Goal: Information Seeking & Learning: Find specific fact

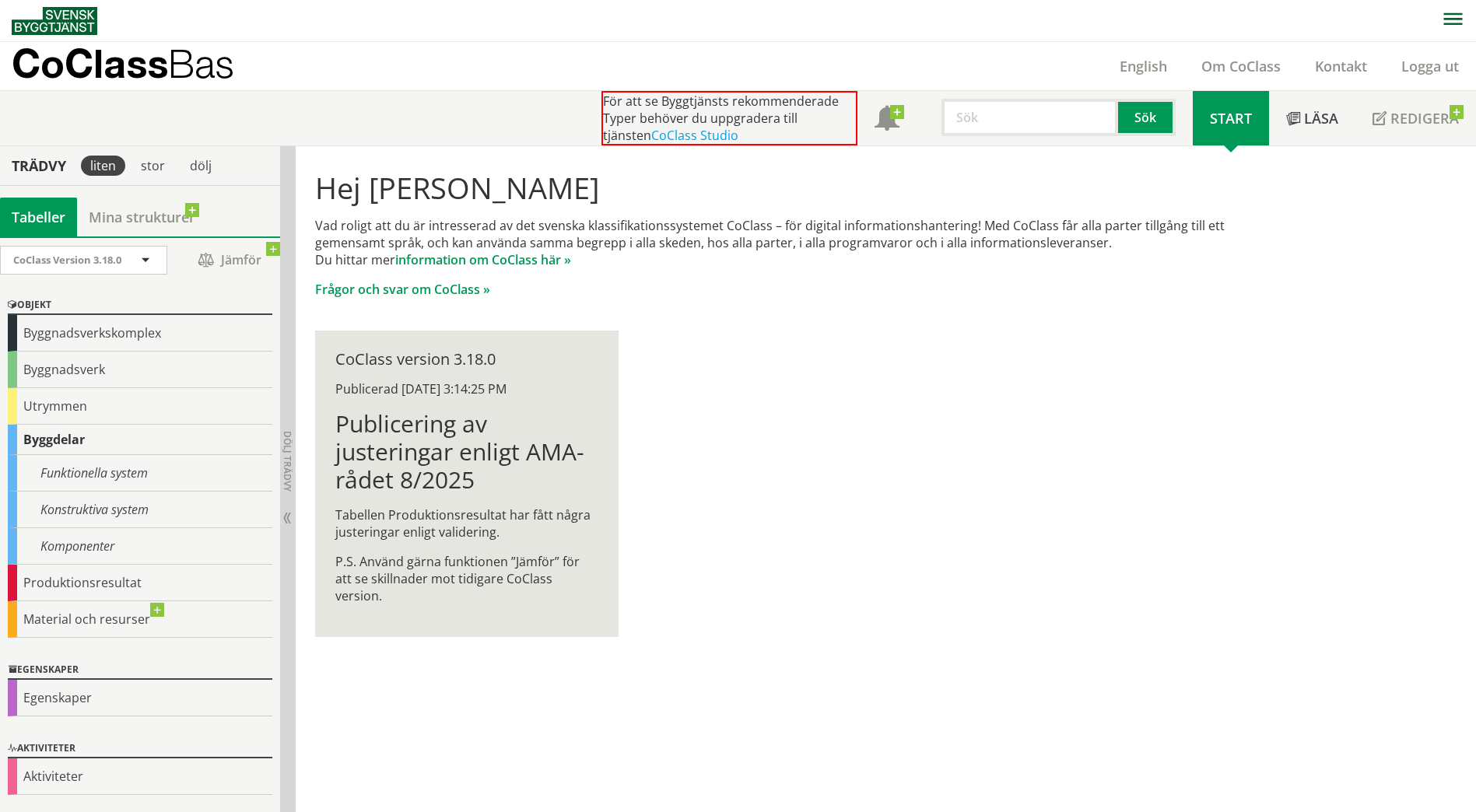
scroll to position [1, 0]
click at [74, 704] on div "Egenskaper" at bounding box center [140, 697] width 265 height 37
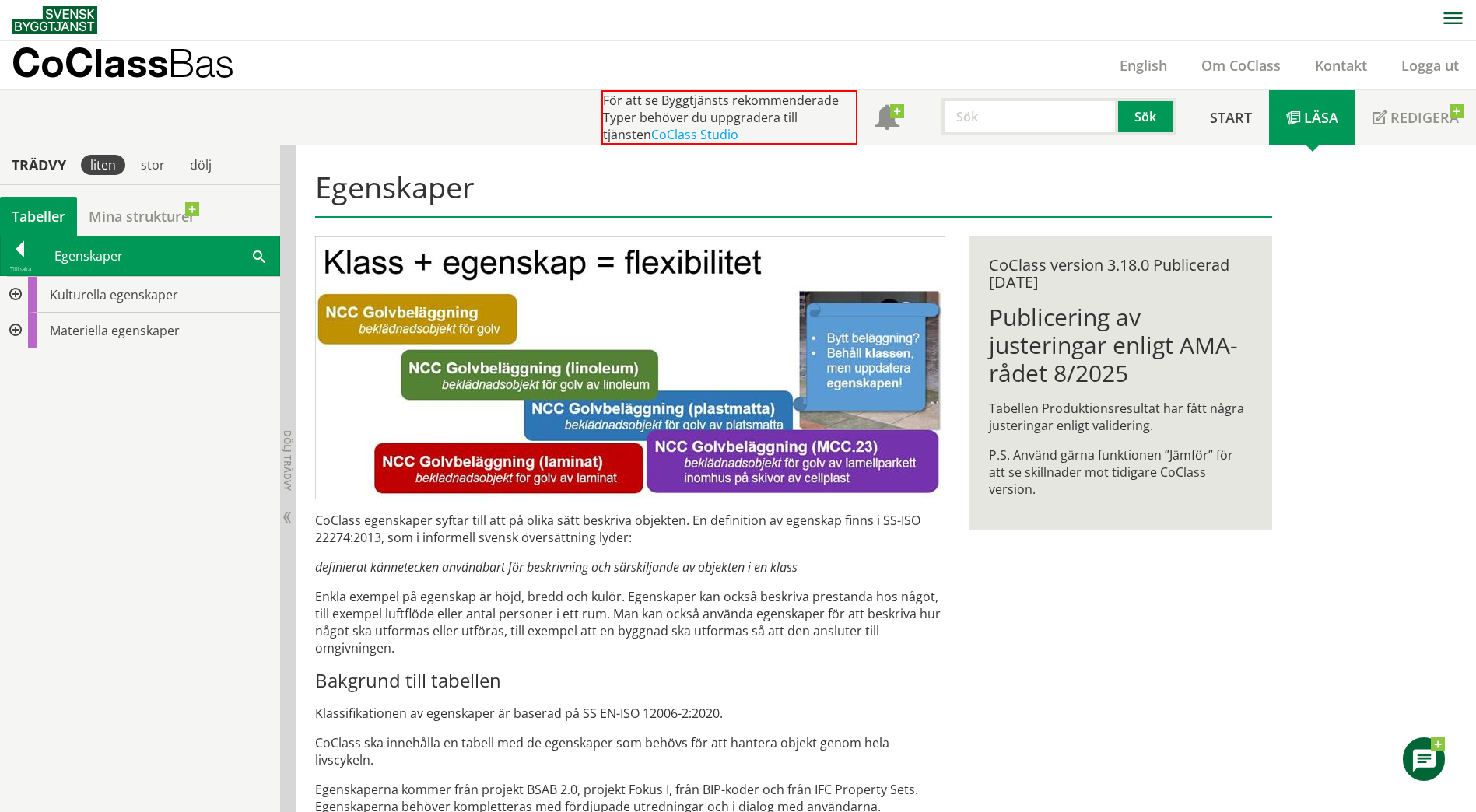
drag, startPoint x: 127, startPoint y: 475, endPoint x: 110, endPoint y: 475, distance: 17.0
click at [16, 265] on div "Tillbaka" at bounding box center [20, 269] width 39 height 13
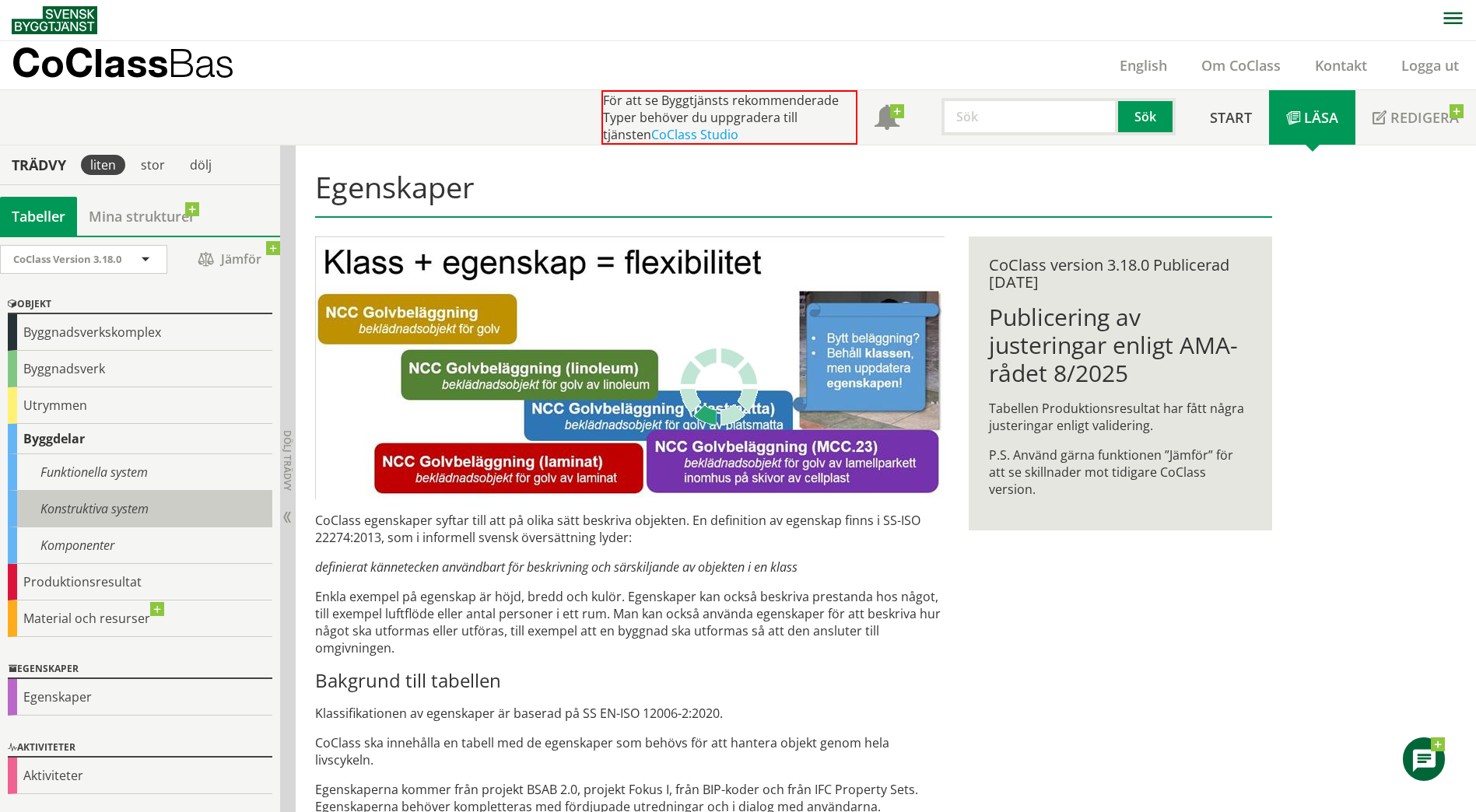
click at [85, 516] on div "Konstruktiva system" at bounding box center [140, 509] width 265 height 37
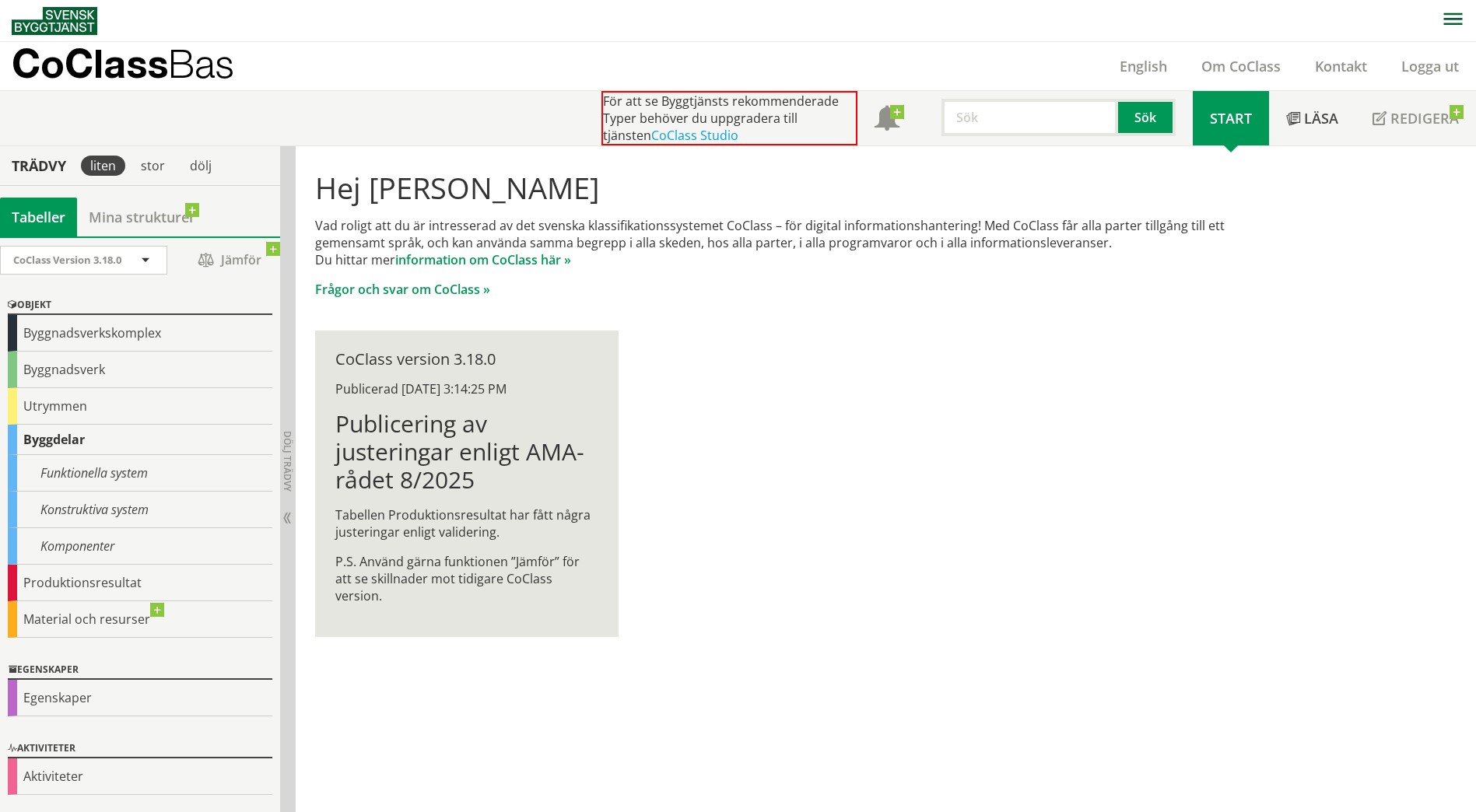
scroll to position [1, 0]
click at [92, 503] on div "Konstruktiva system" at bounding box center [140, 509] width 265 height 37
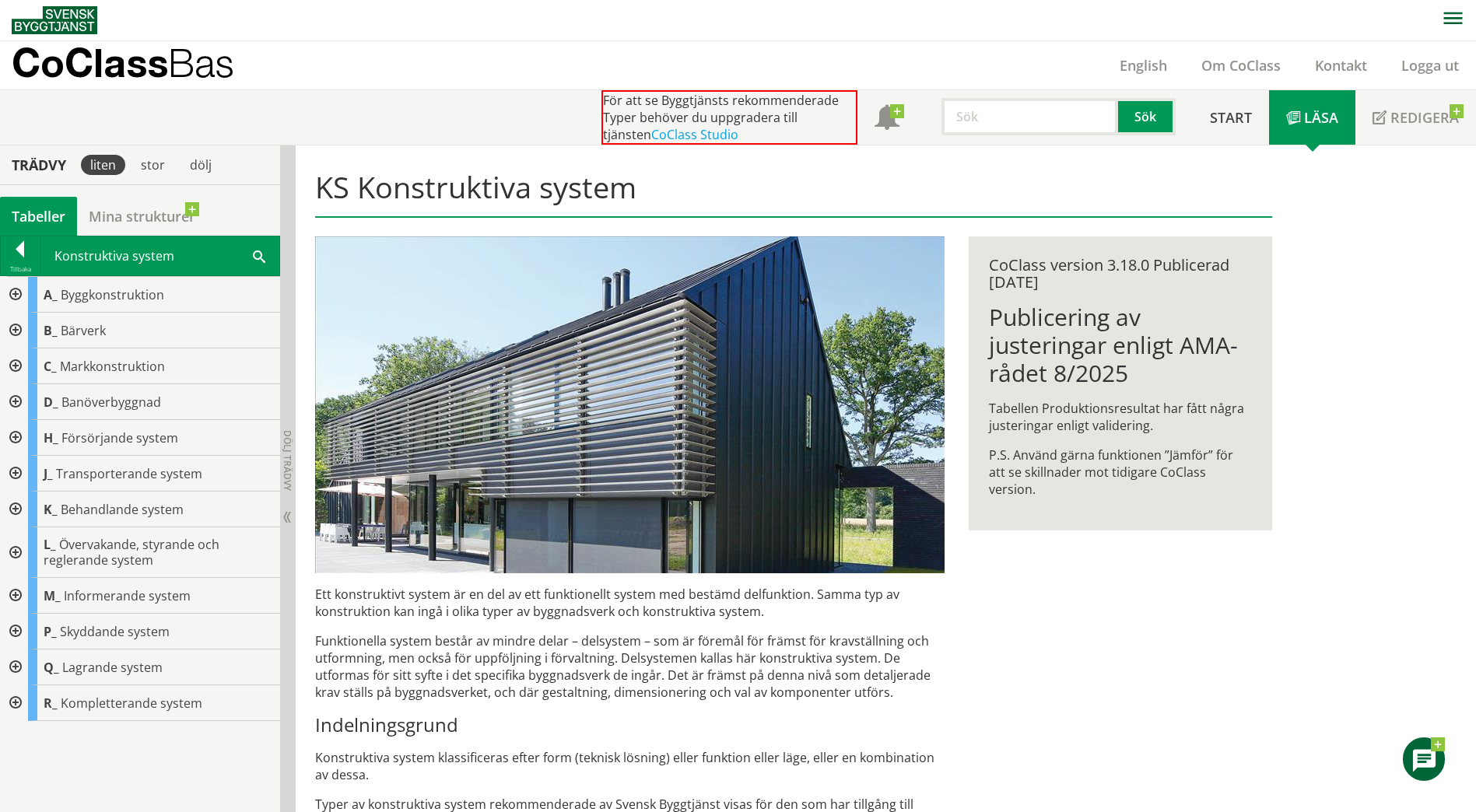
click at [13, 669] on div at bounding box center [14, 667] width 28 height 36
click at [15, 295] on div at bounding box center [14, 295] width 28 height 36
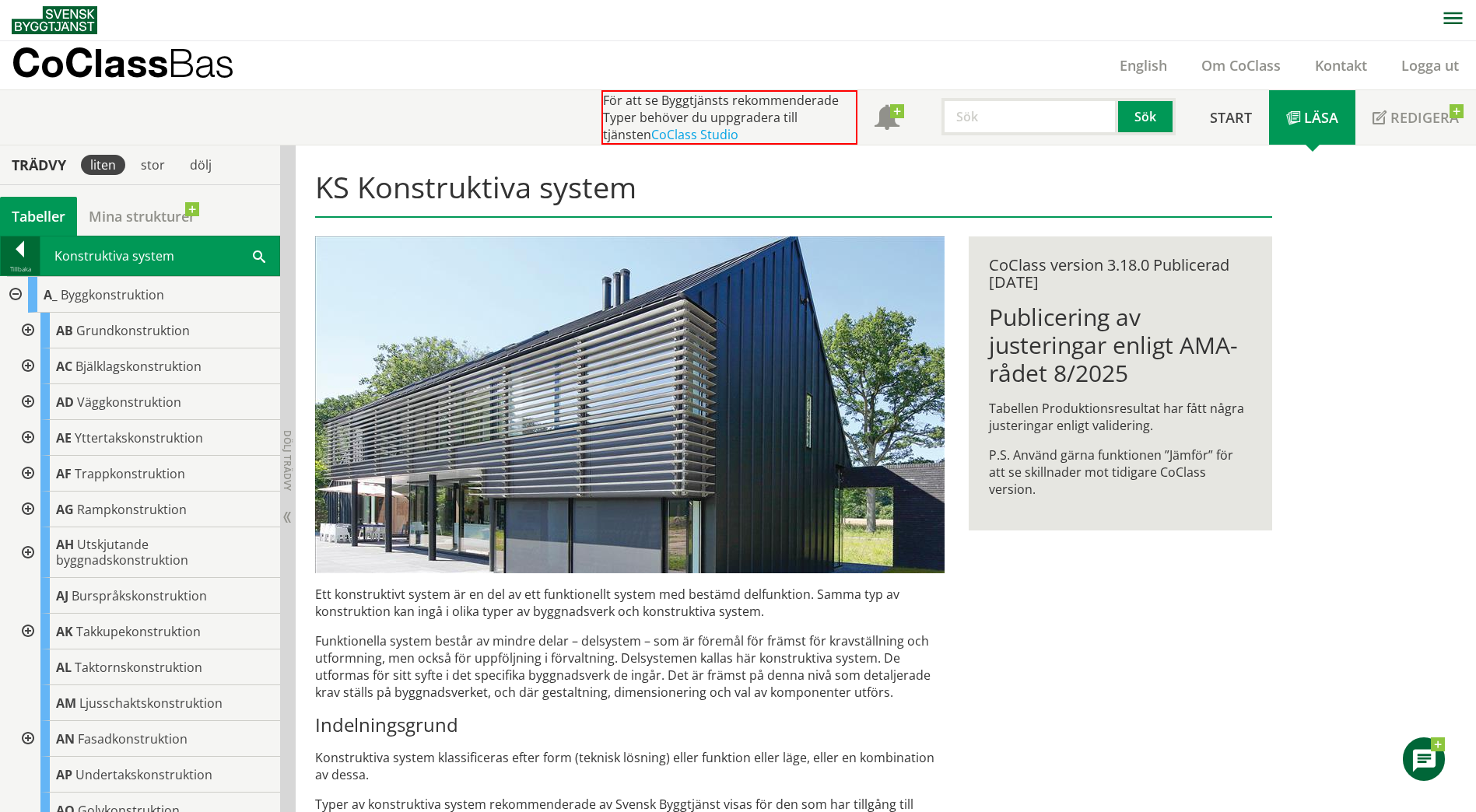
click at [17, 266] on div "Tillbaka" at bounding box center [20, 269] width 39 height 13
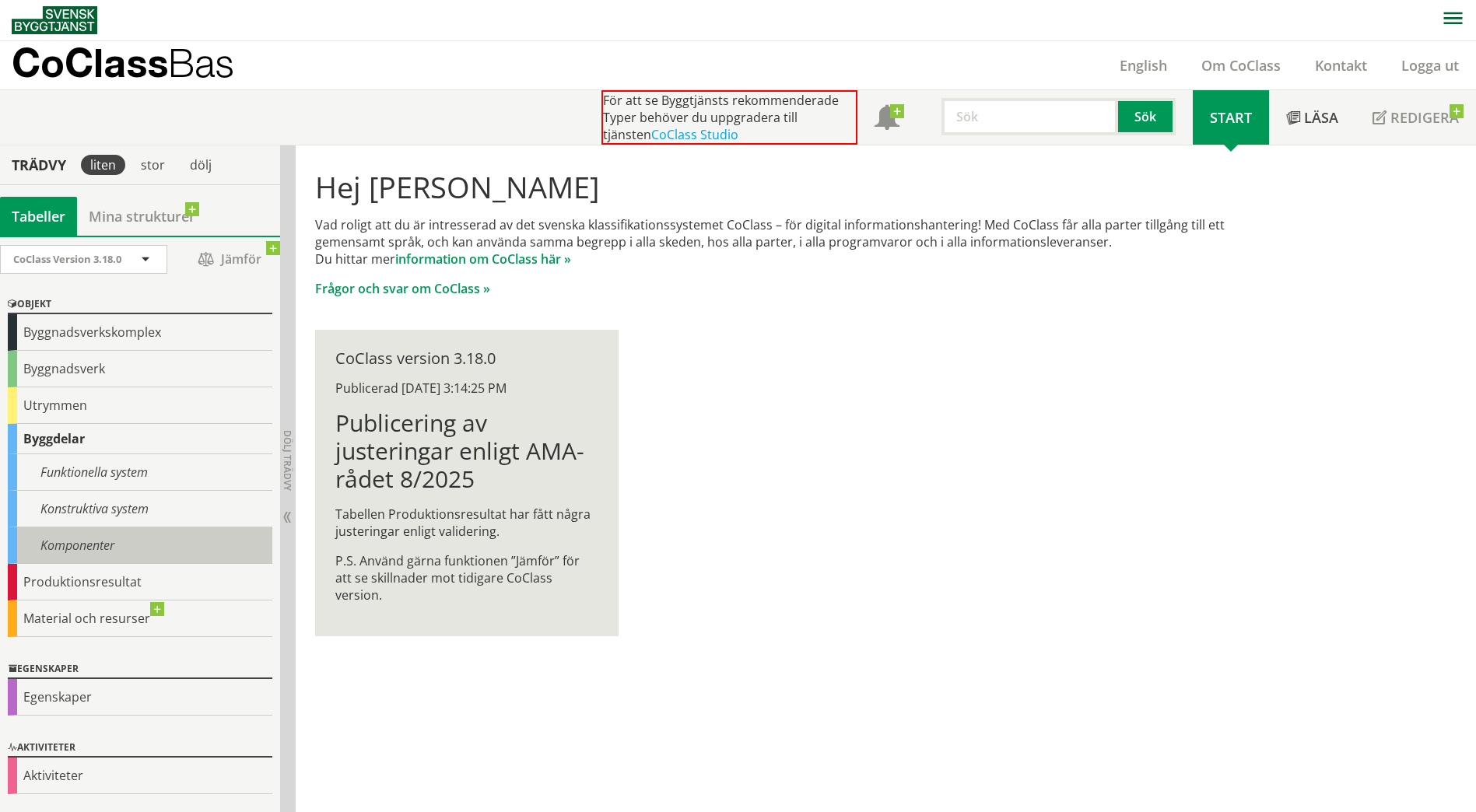
click at [100, 543] on div "Komponenter" at bounding box center [140, 545] width 265 height 37
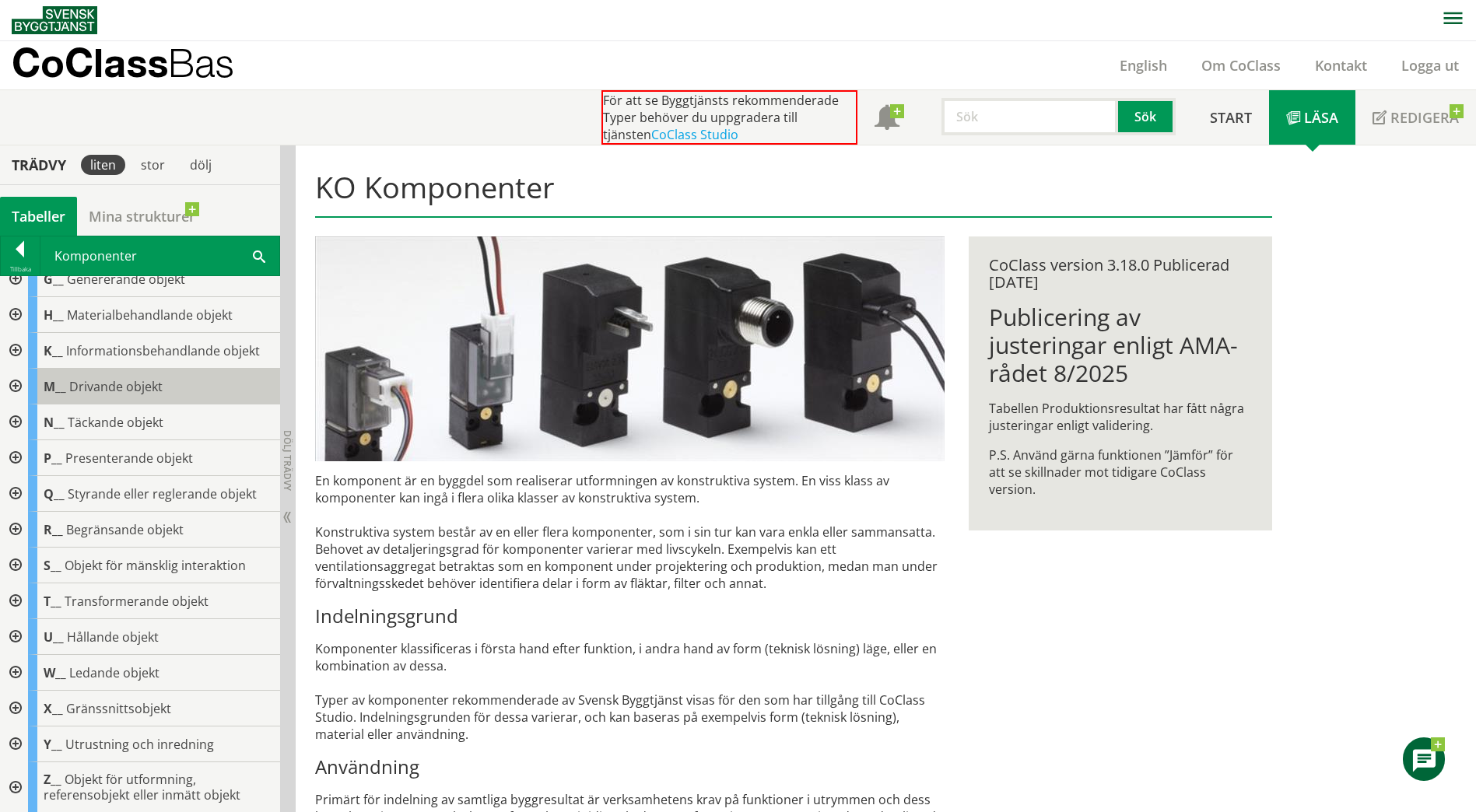
scroll to position [160, 0]
click at [13, 494] on div at bounding box center [14, 493] width 28 height 36
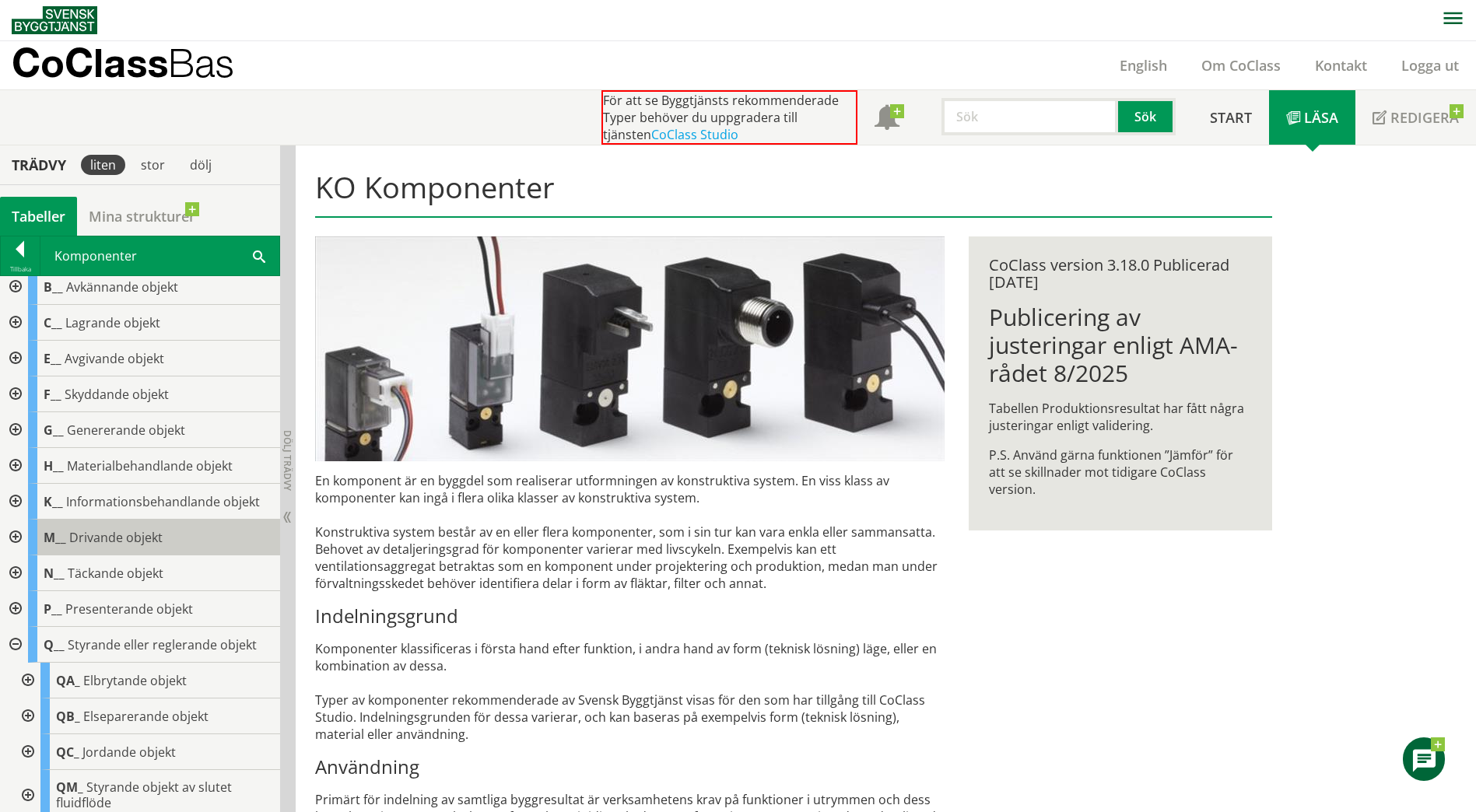
scroll to position [4, 0]
click at [5, 648] on div at bounding box center [14, 649] width 28 height 36
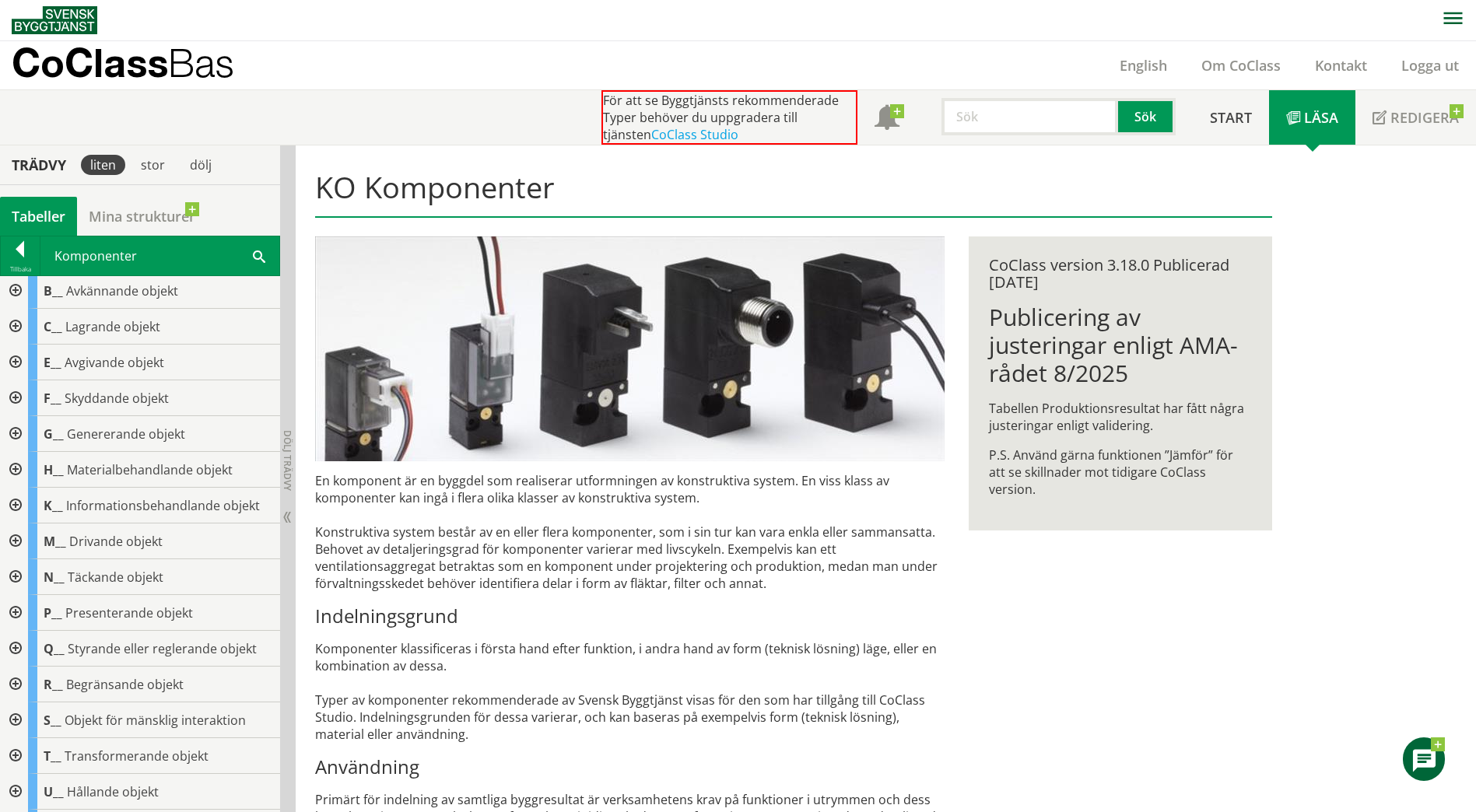
click at [16, 576] on div at bounding box center [14, 577] width 28 height 36
click at [27, 683] on div at bounding box center [26, 684] width 28 height 36
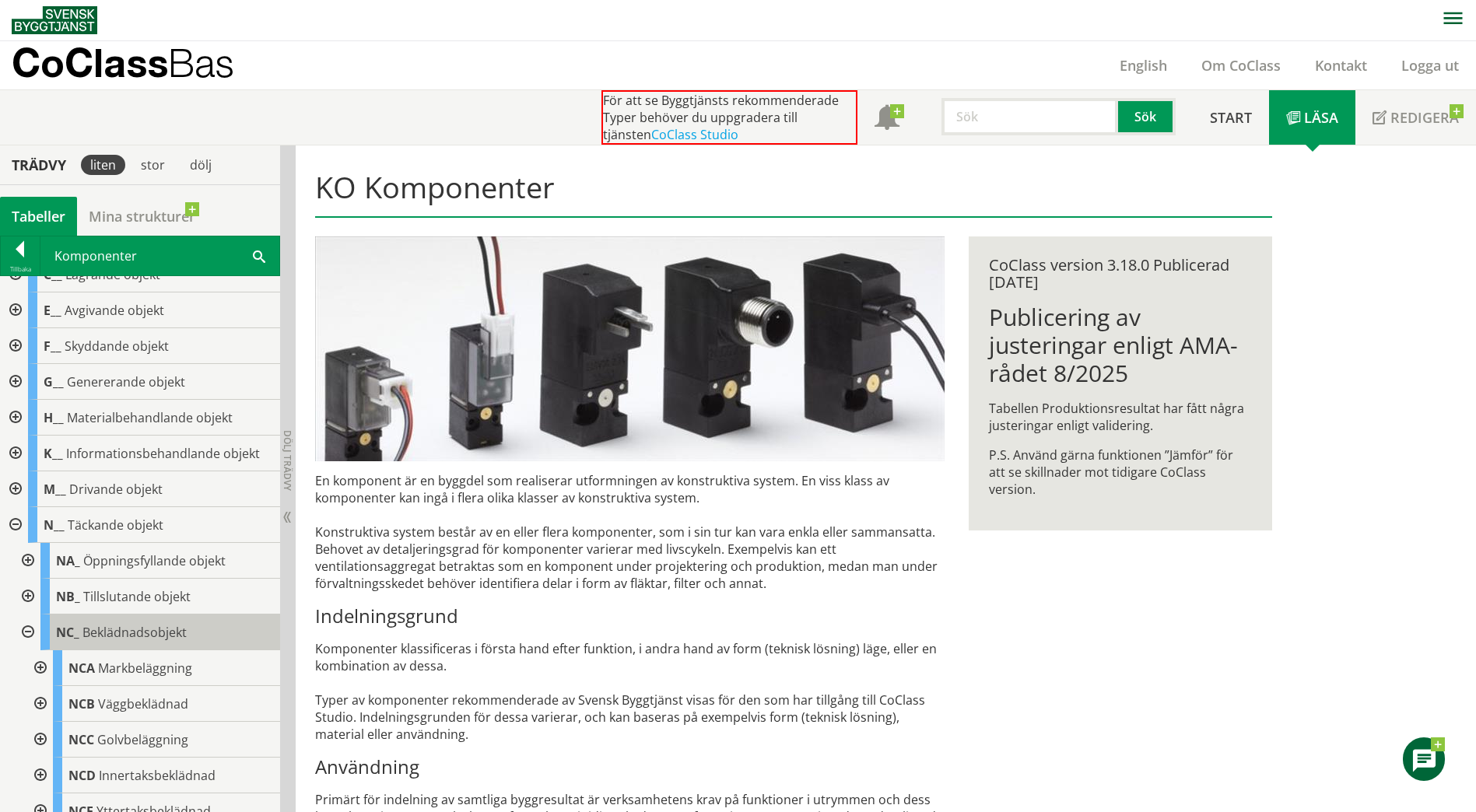
scroll to position [82, 0]
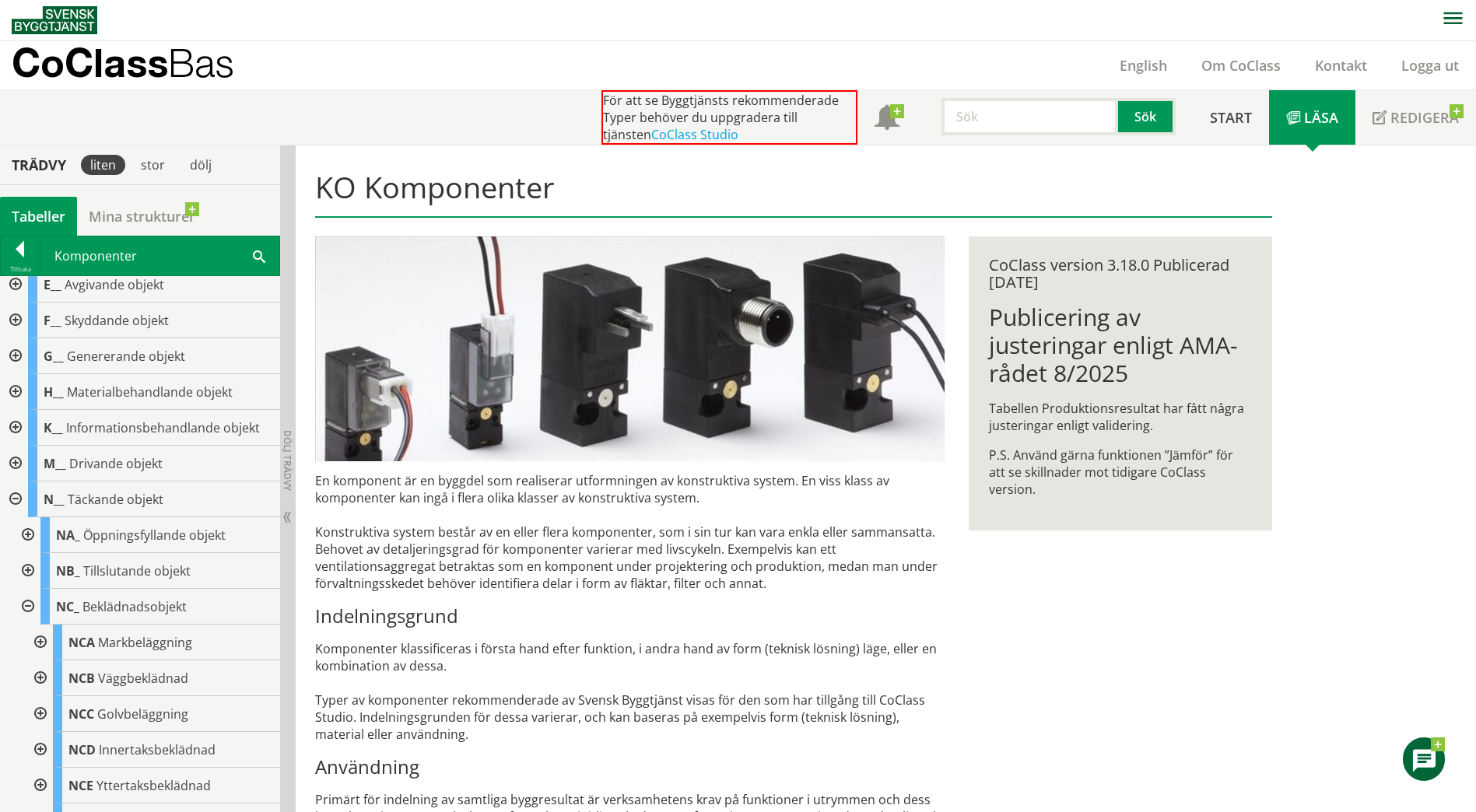
click at [39, 683] on div at bounding box center [38, 678] width 28 height 36
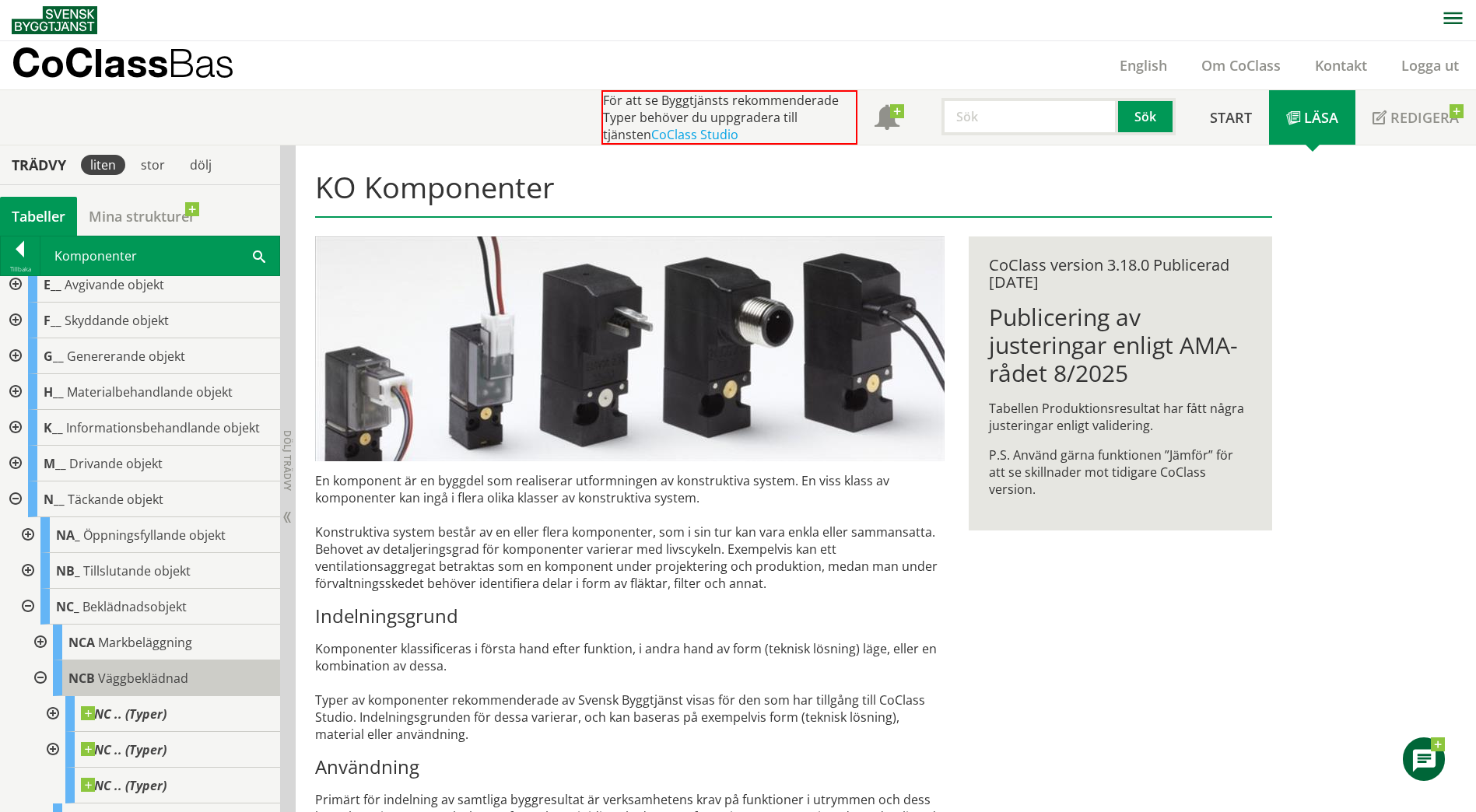
scroll to position [160, 0]
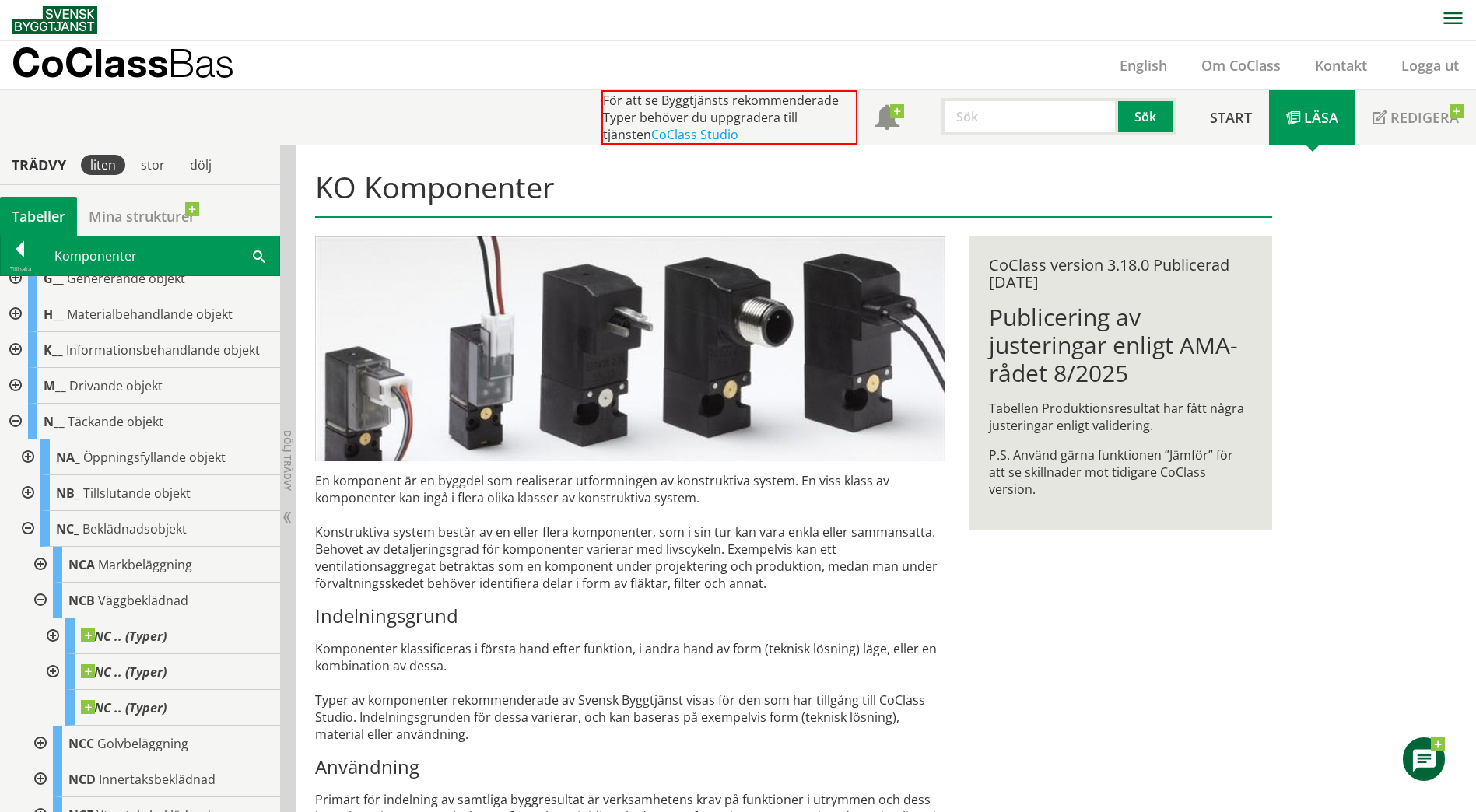
click at [55, 637] on div at bounding box center [51, 636] width 28 height 36
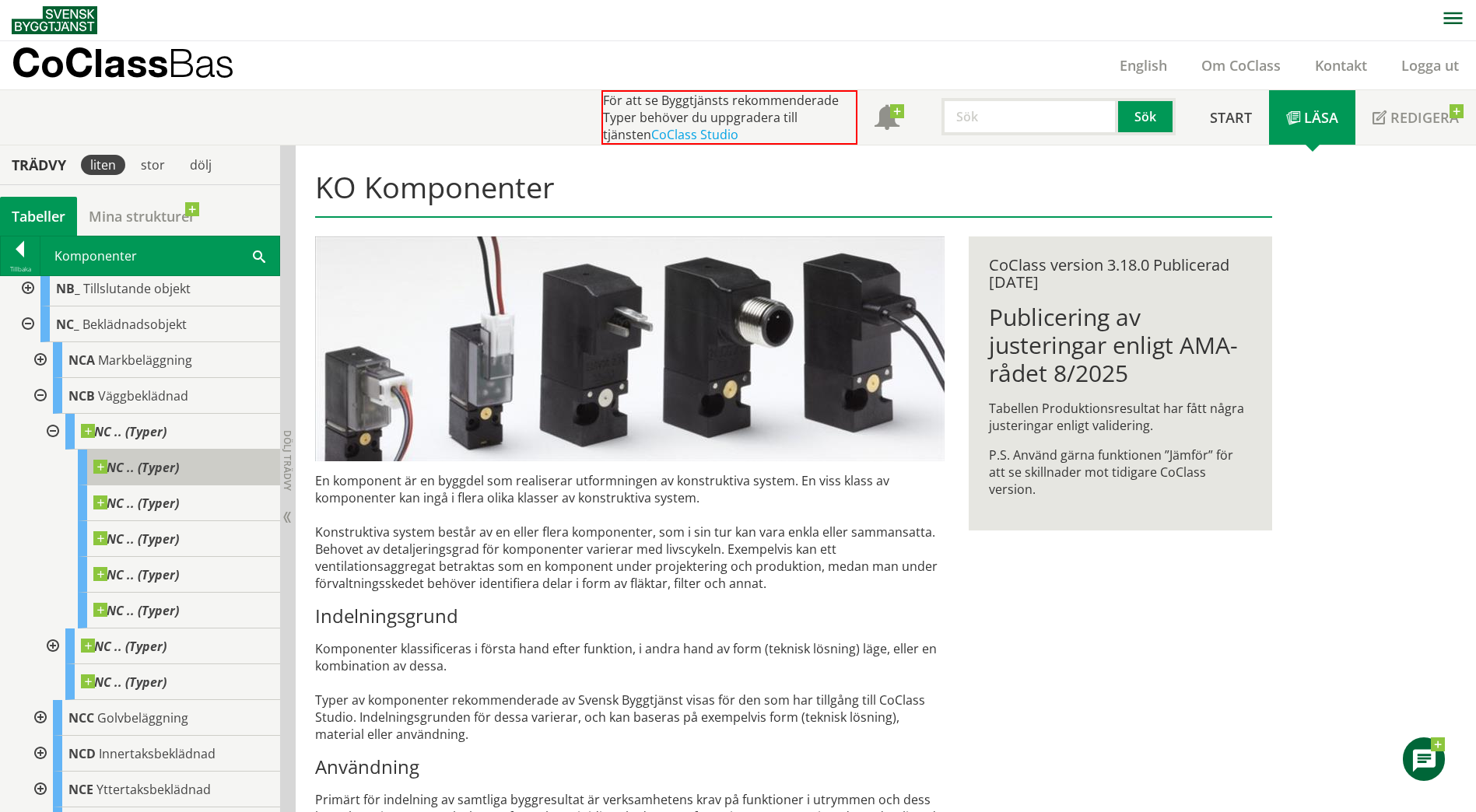
scroll to position [393, 0]
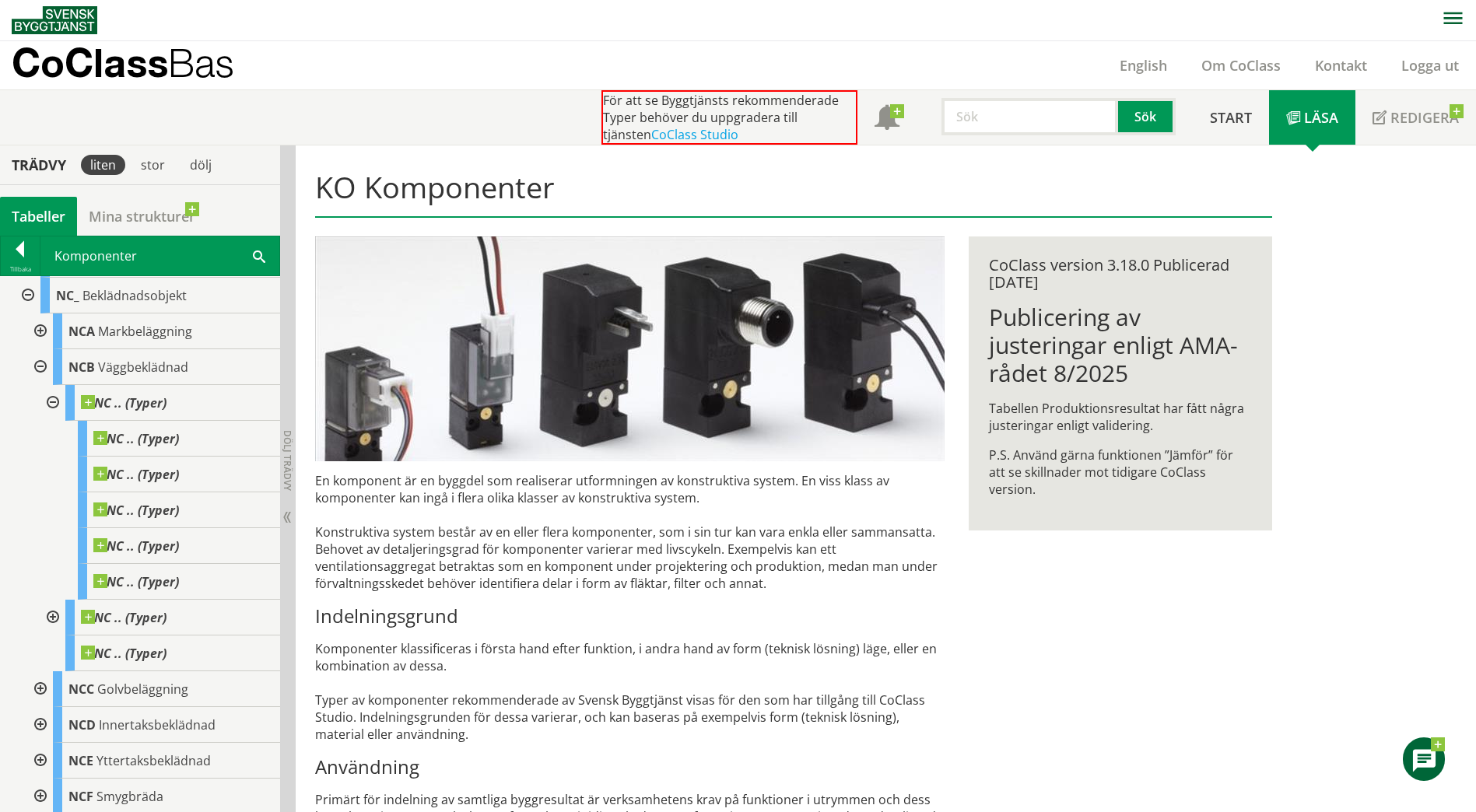
click at [44, 365] on div at bounding box center [38, 367] width 28 height 36
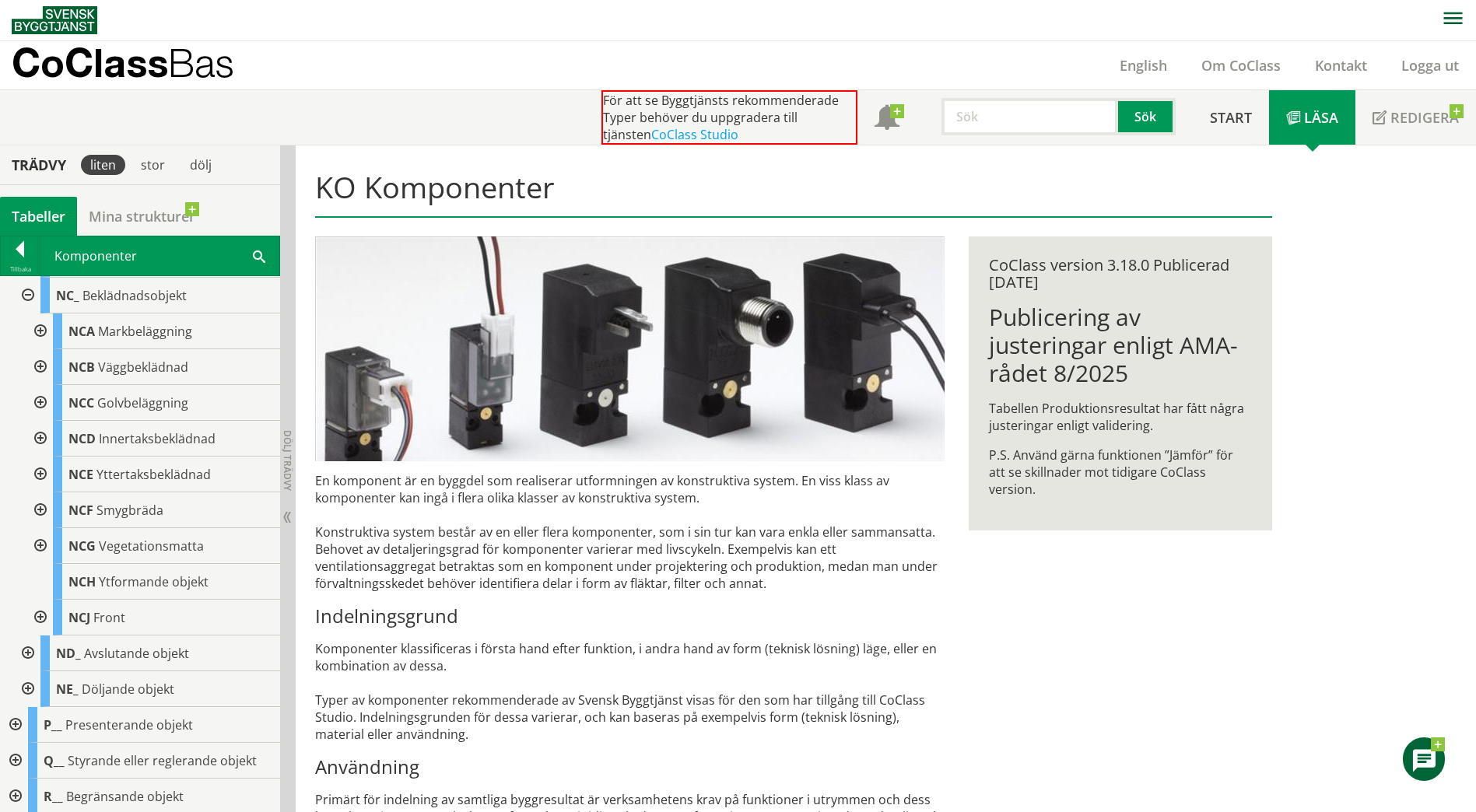
click at [25, 289] on div at bounding box center [26, 295] width 28 height 36
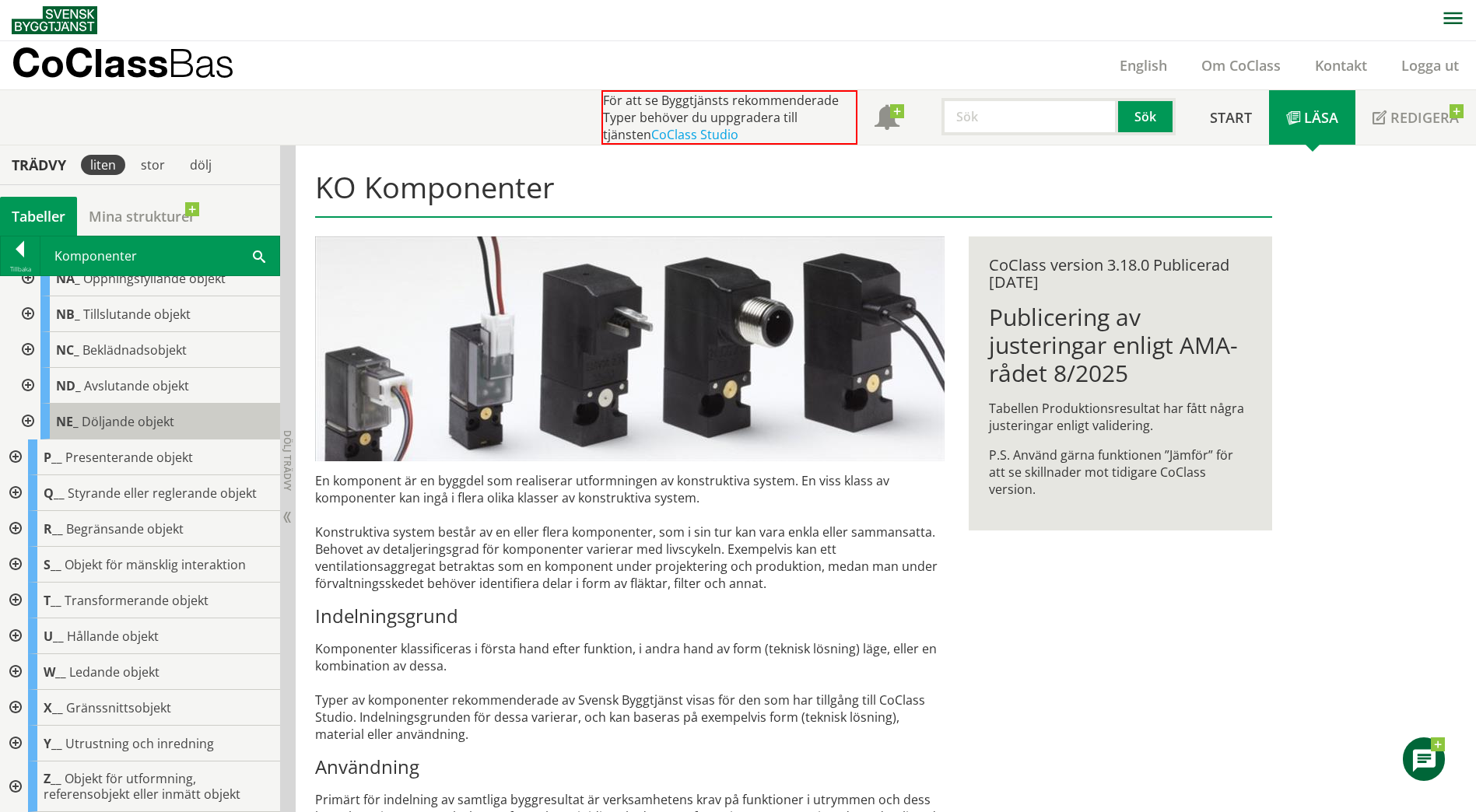
scroll to position [105, 0]
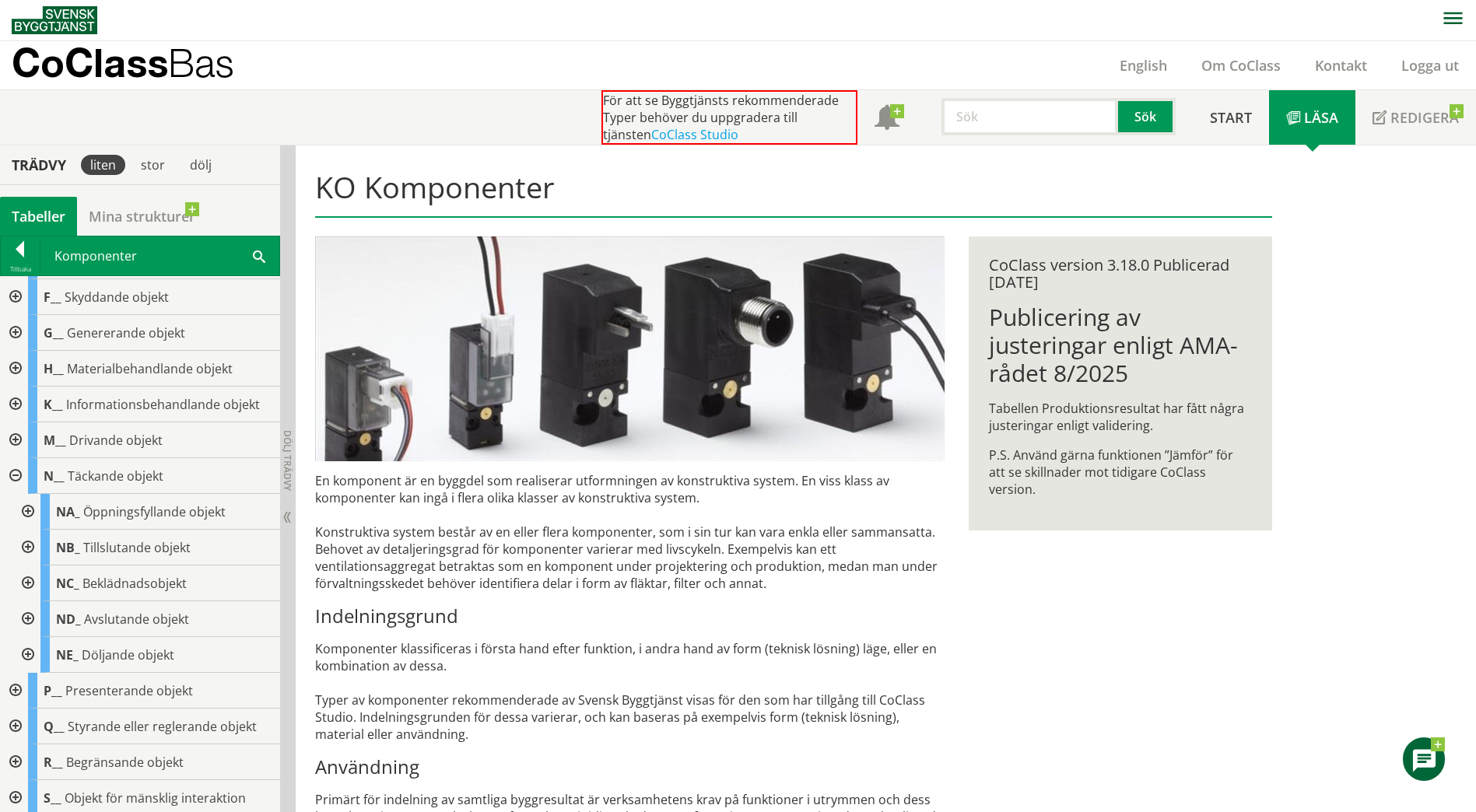
click at [15, 471] on div at bounding box center [14, 476] width 28 height 36
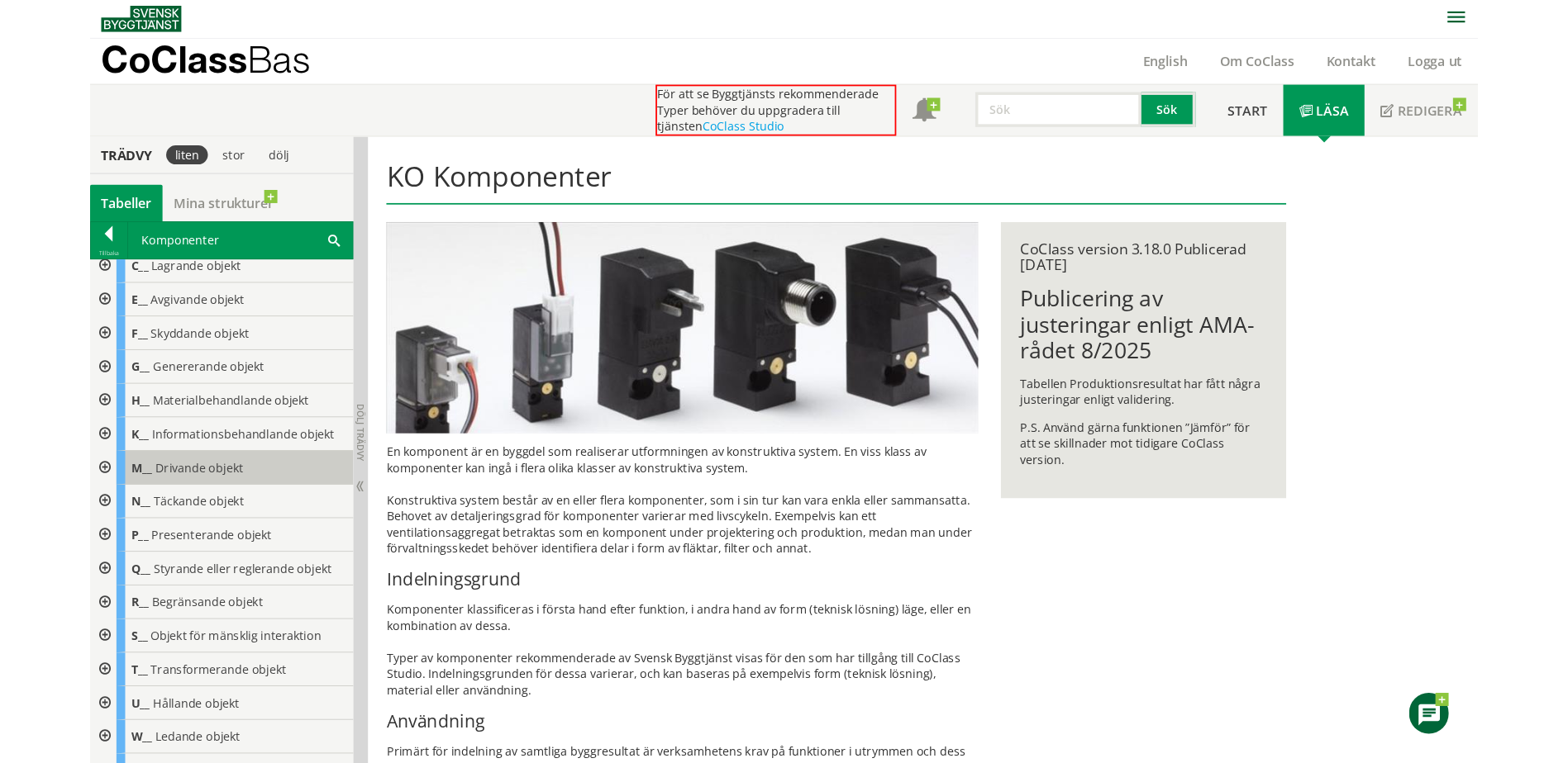
scroll to position [29, 0]
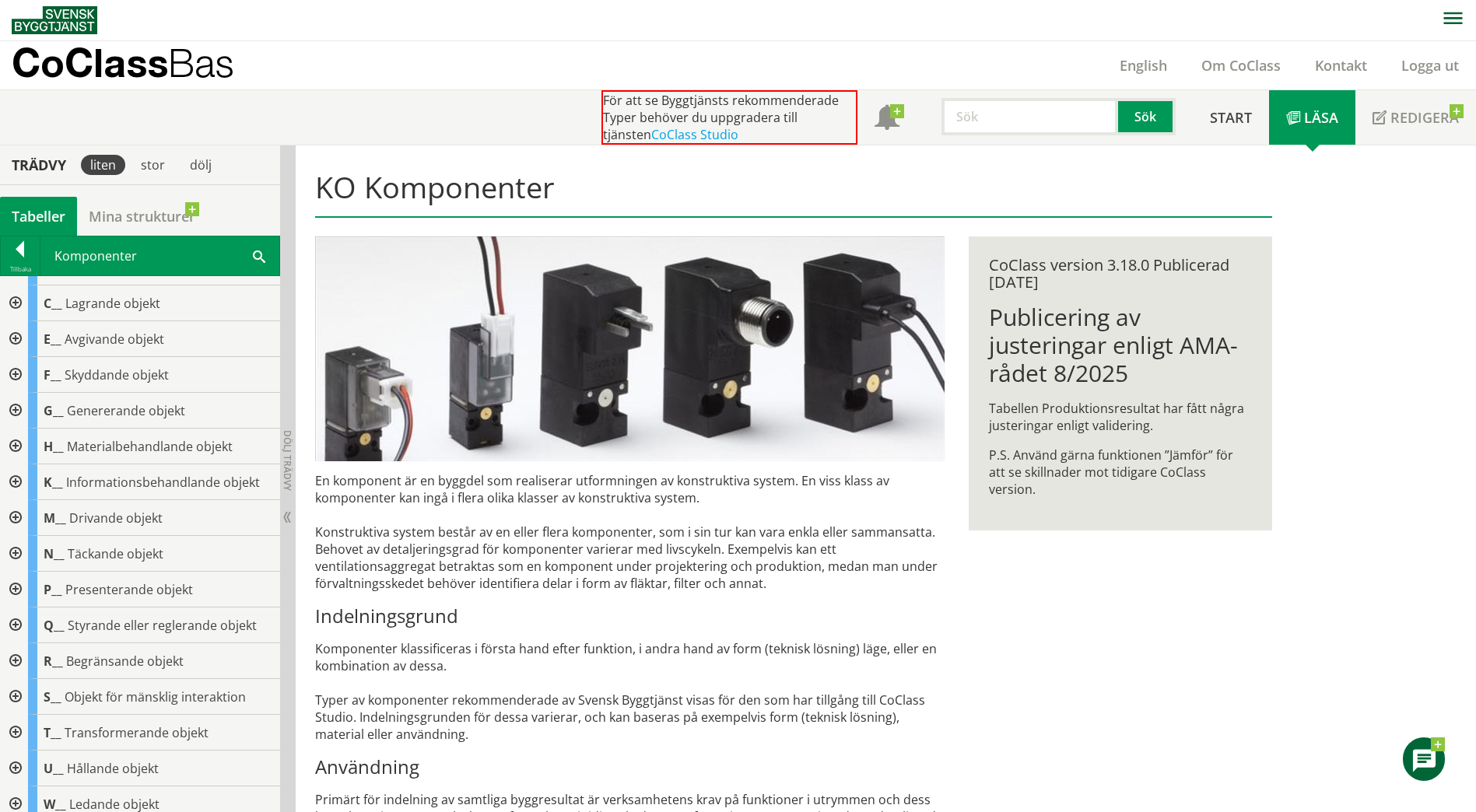
click at [16, 444] on div at bounding box center [14, 447] width 28 height 36
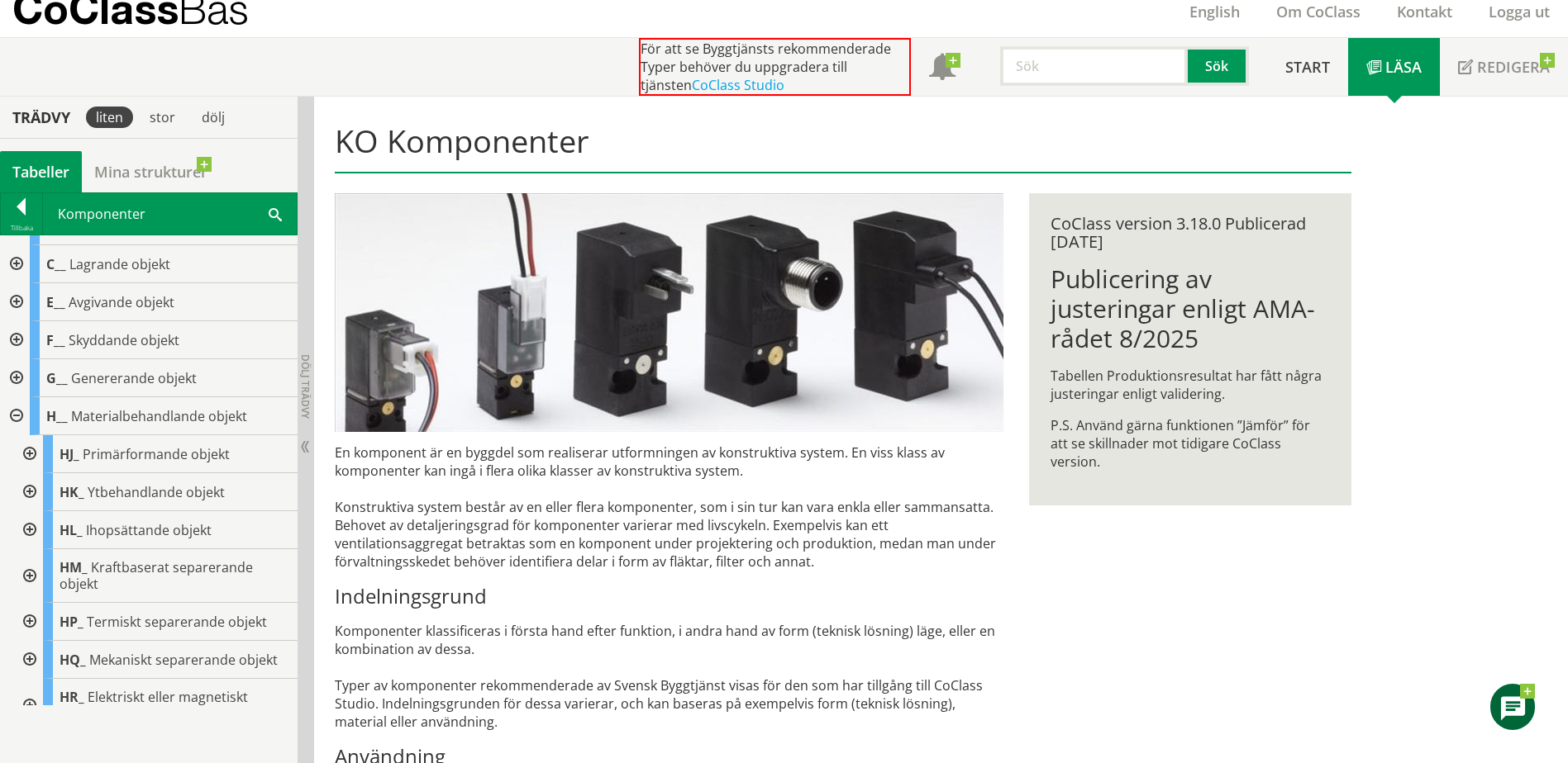
scroll to position [83, 0]
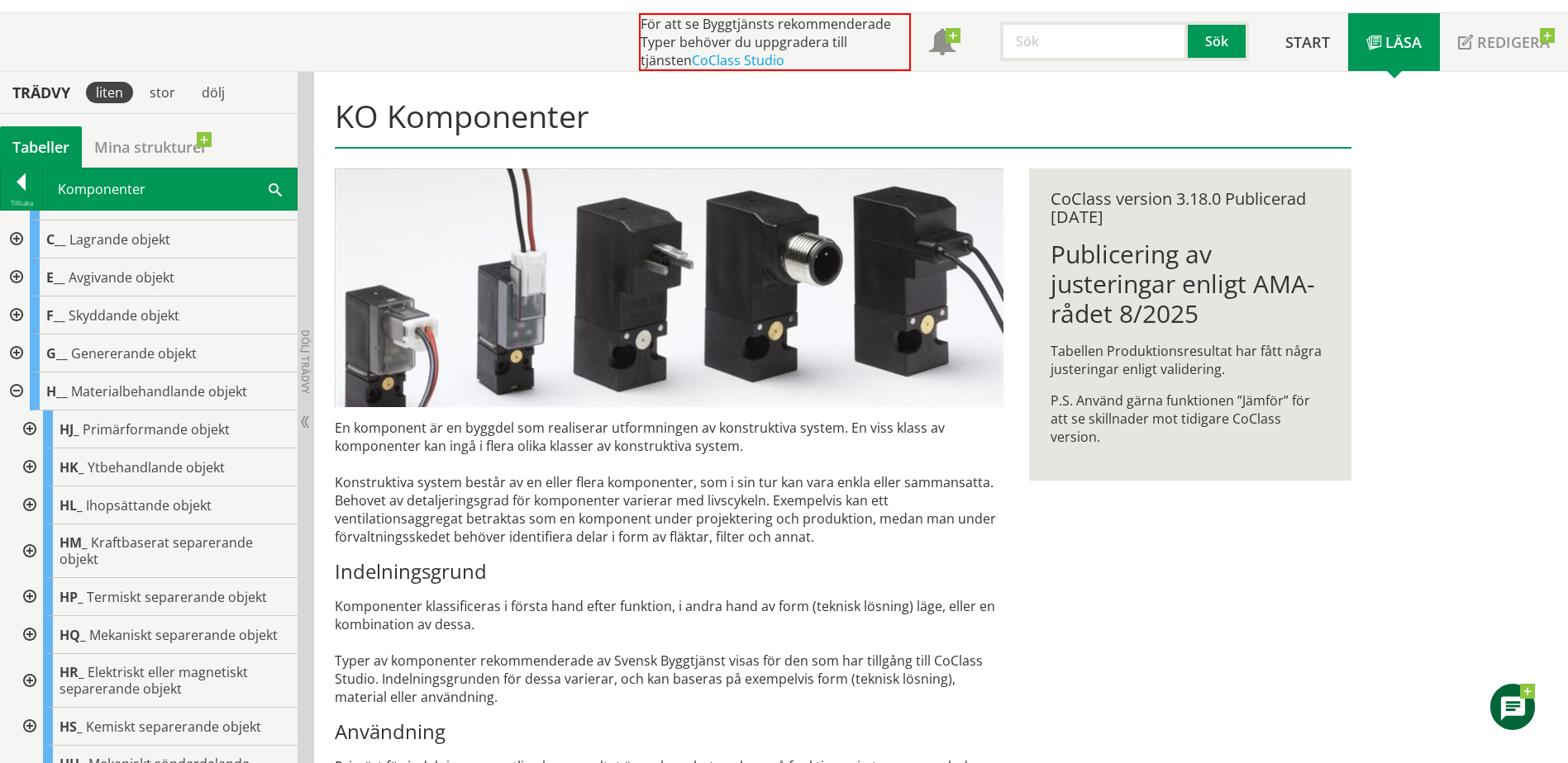
click at [24, 504] on div at bounding box center [28, 505] width 30 height 38
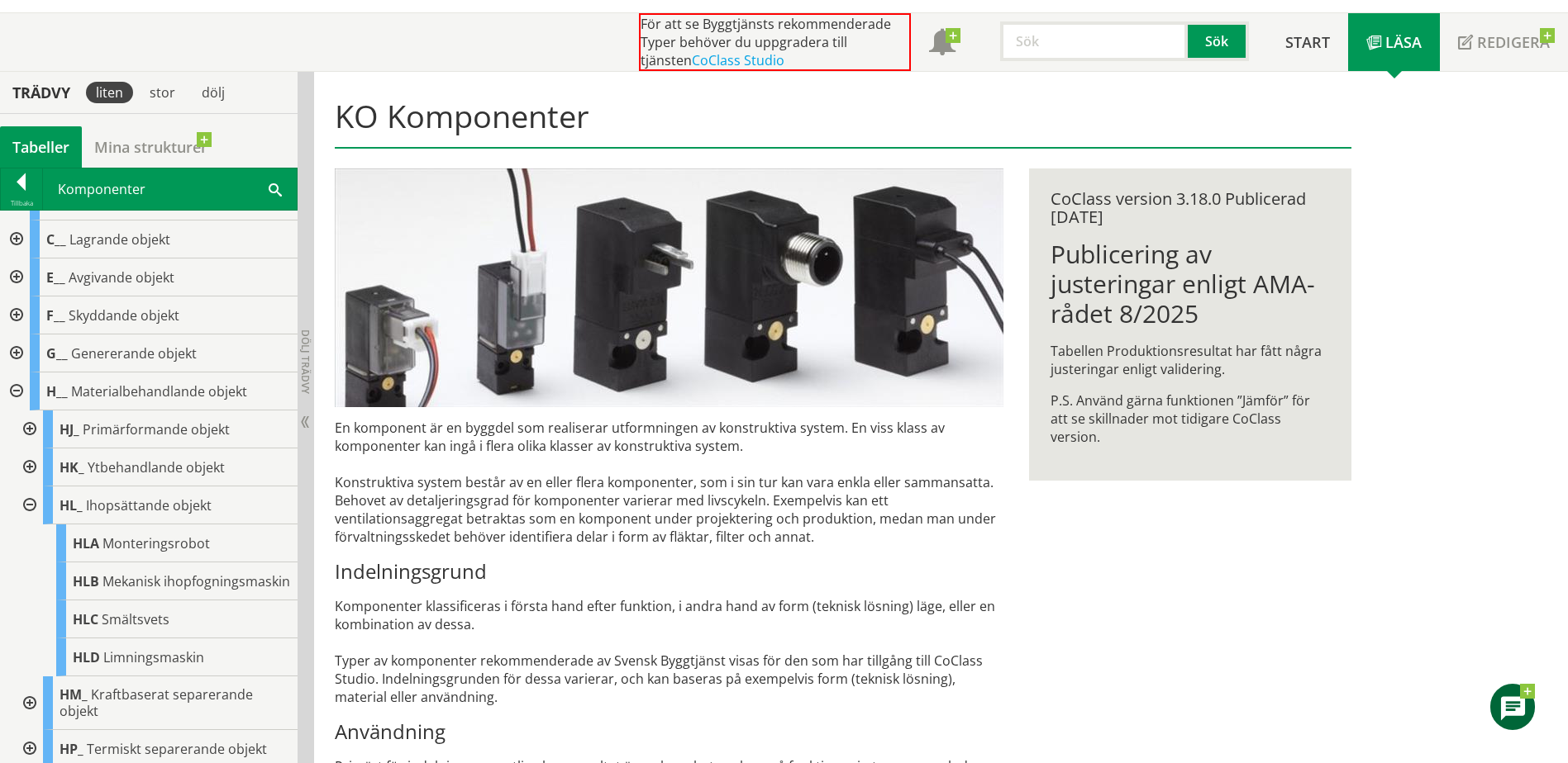
click at [24, 504] on div at bounding box center [28, 505] width 30 height 38
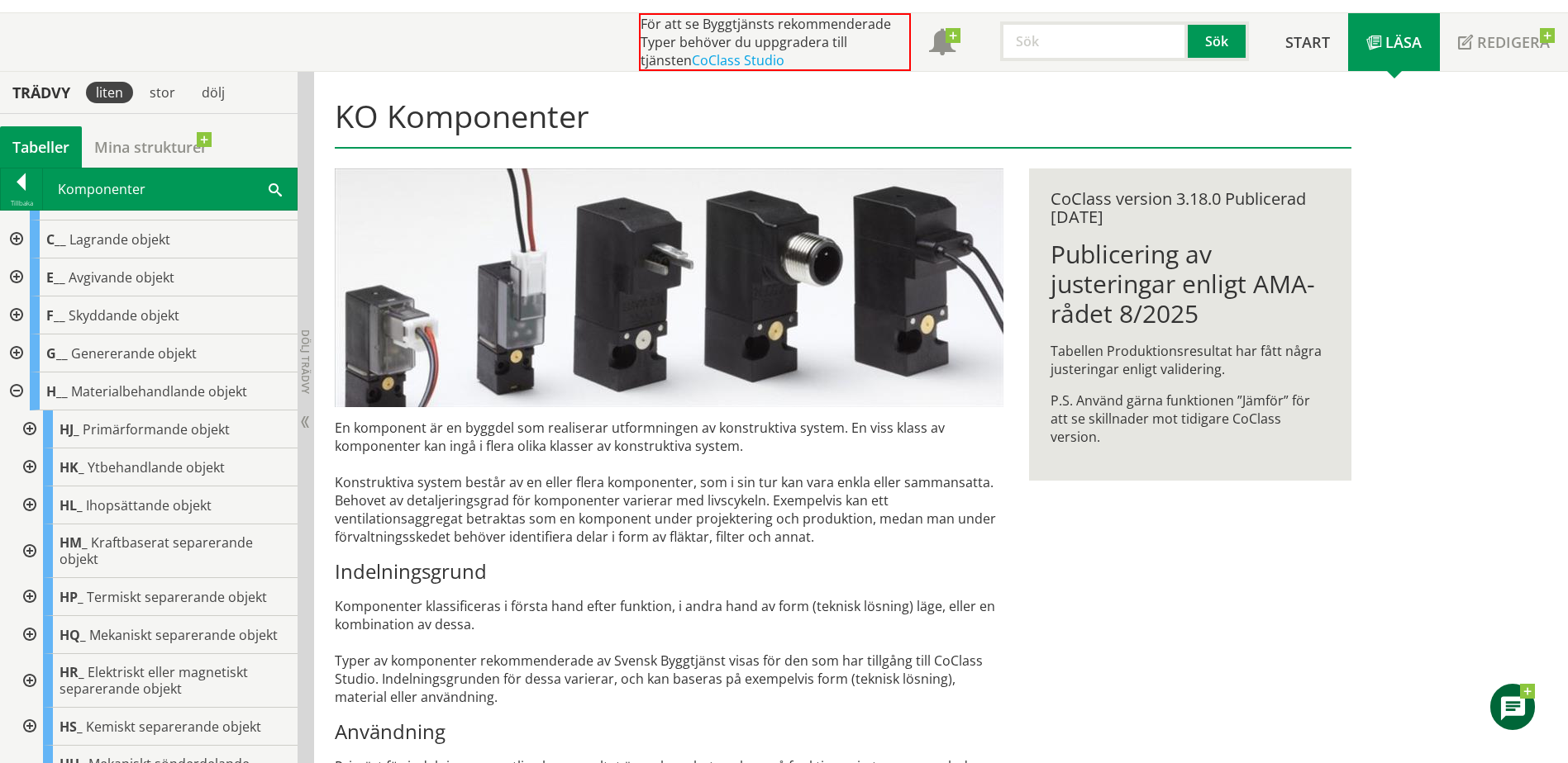
click at [12, 387] on div at bounding box center [15, 392] width 30 height 38
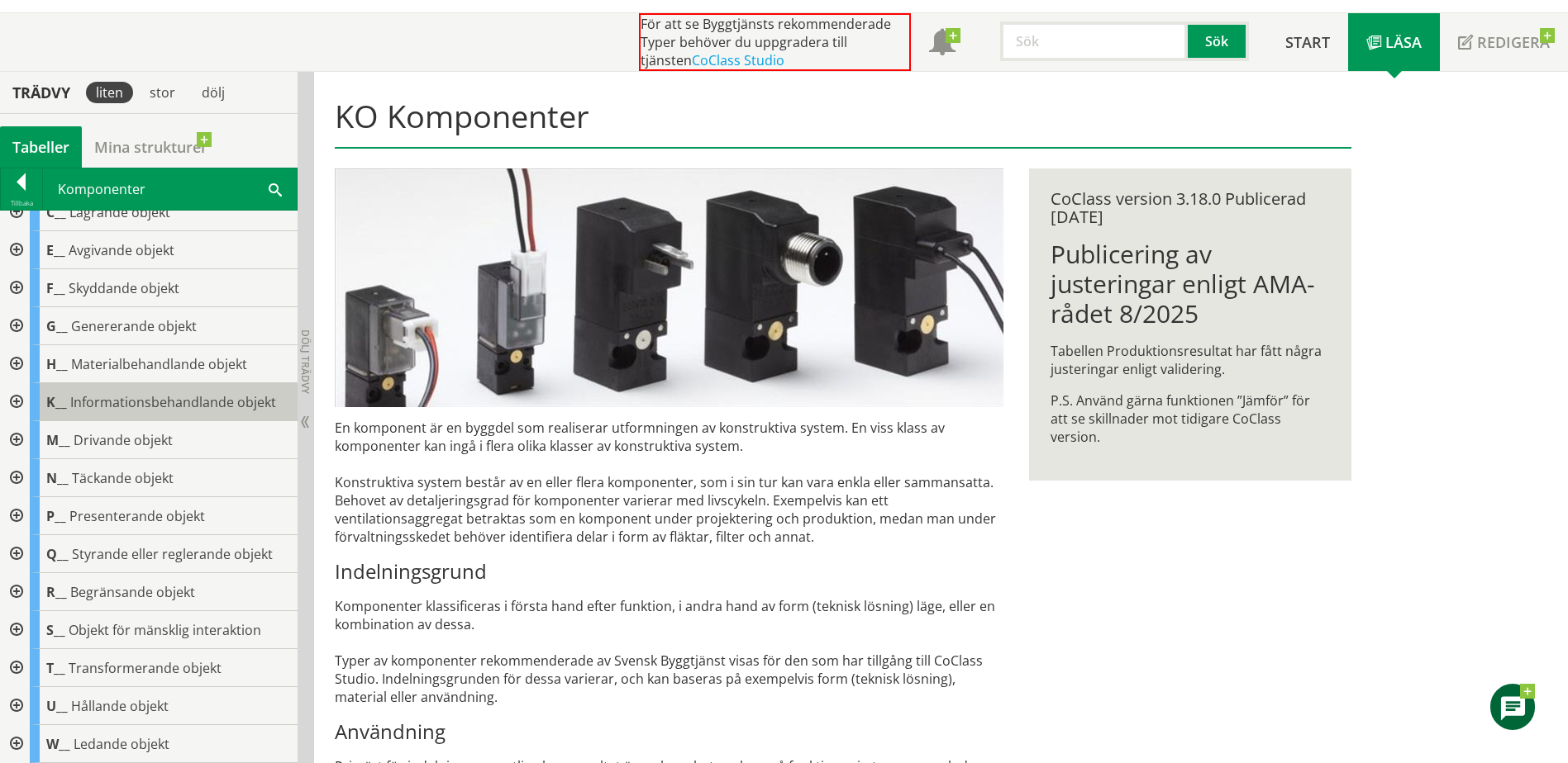
scroll to position [83, 0]
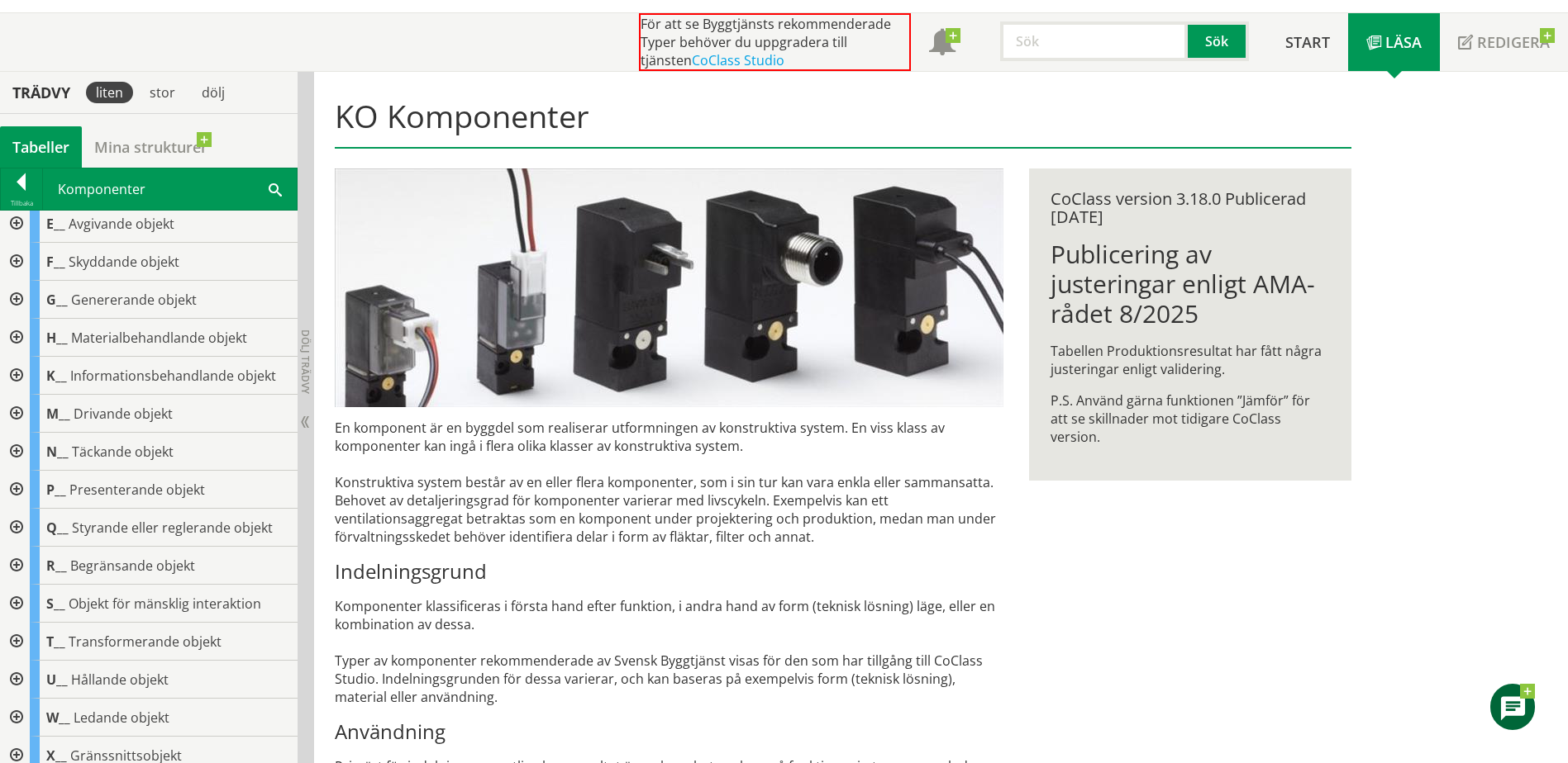
click at [15, 601] on div at bounding box center [15, 604] width 30 height 38
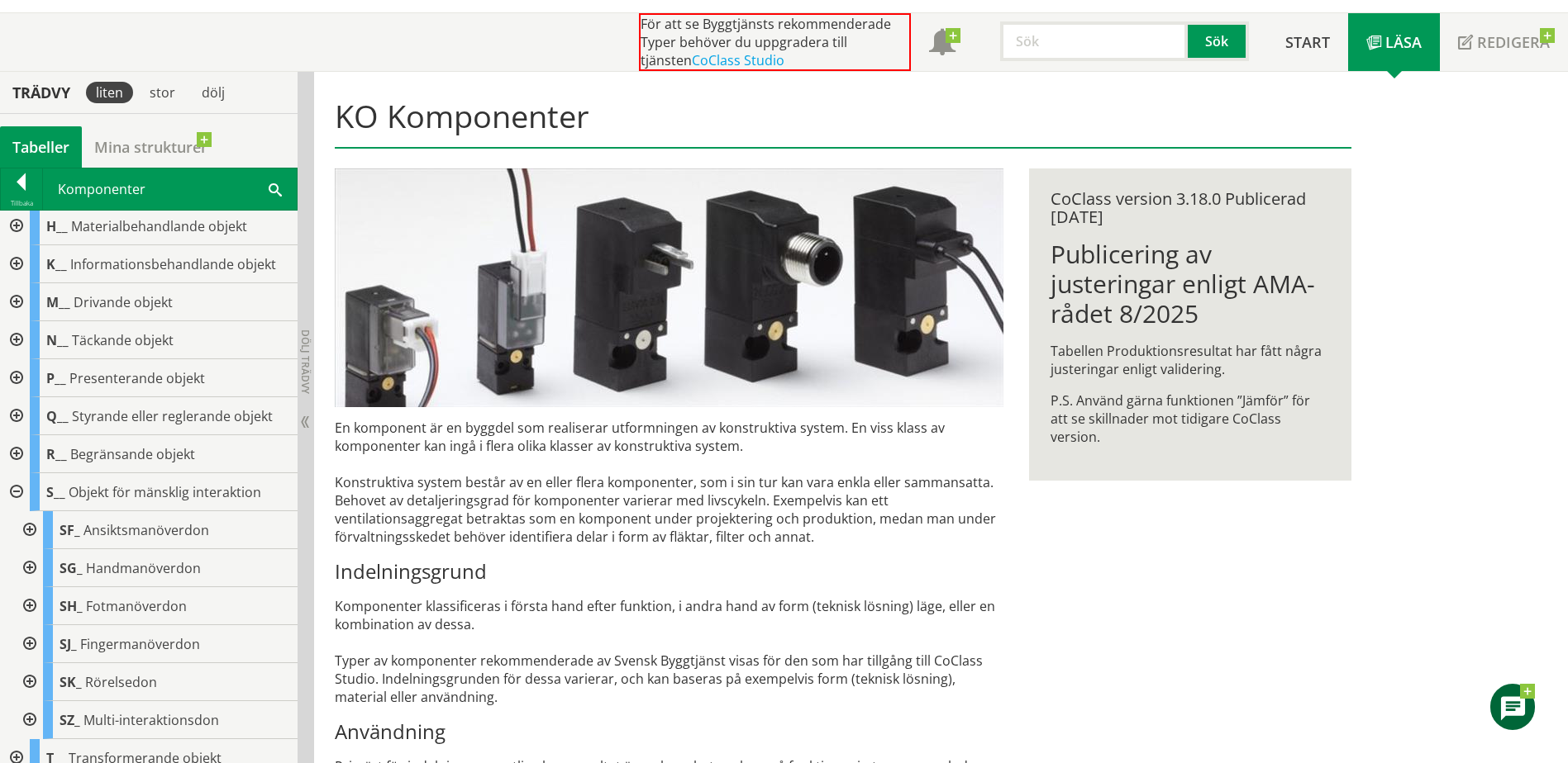
scroll to position [165, 0]
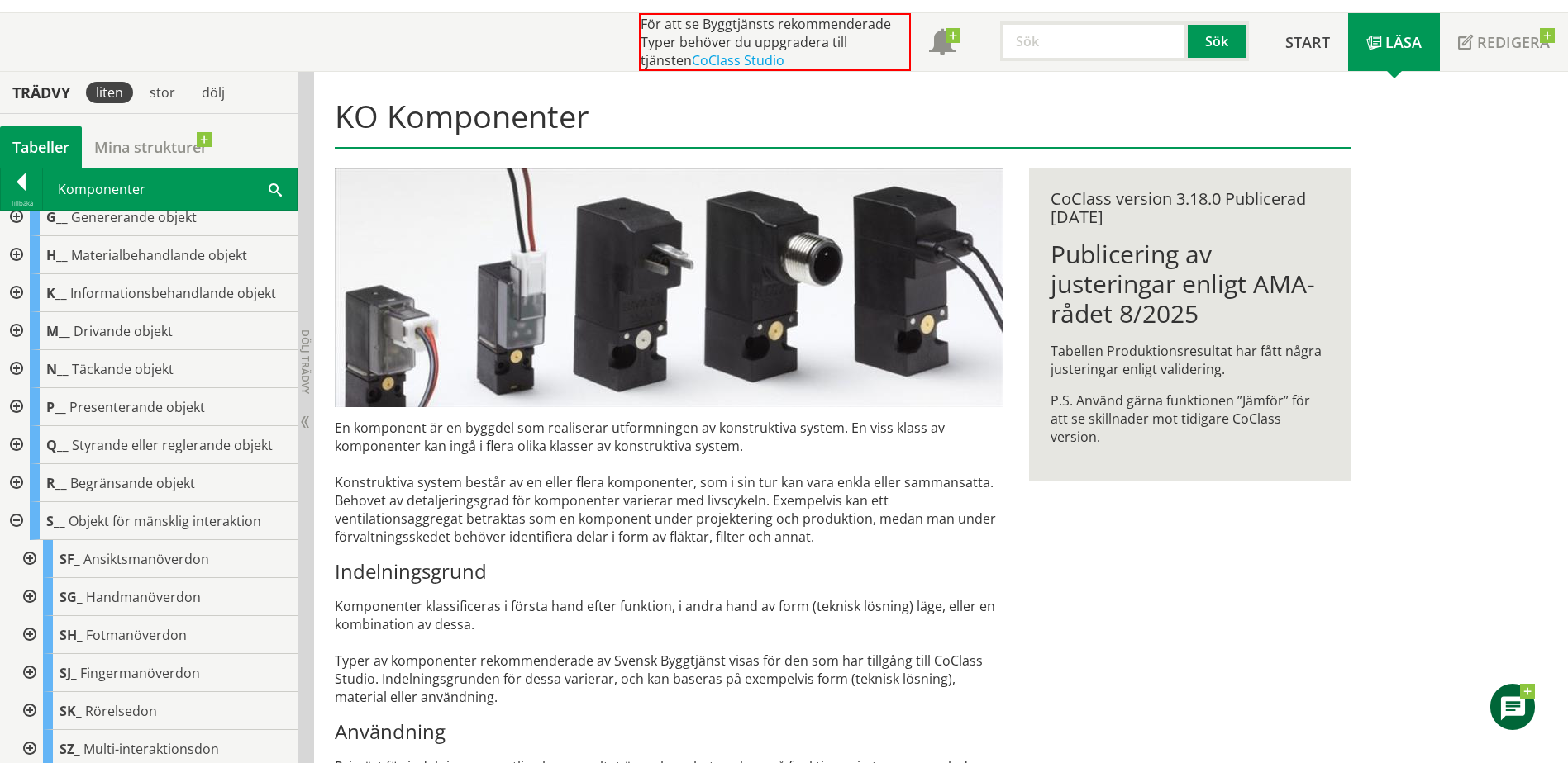
click at [17, 523] on div at bounding box center [15, 522] width 30 height 38
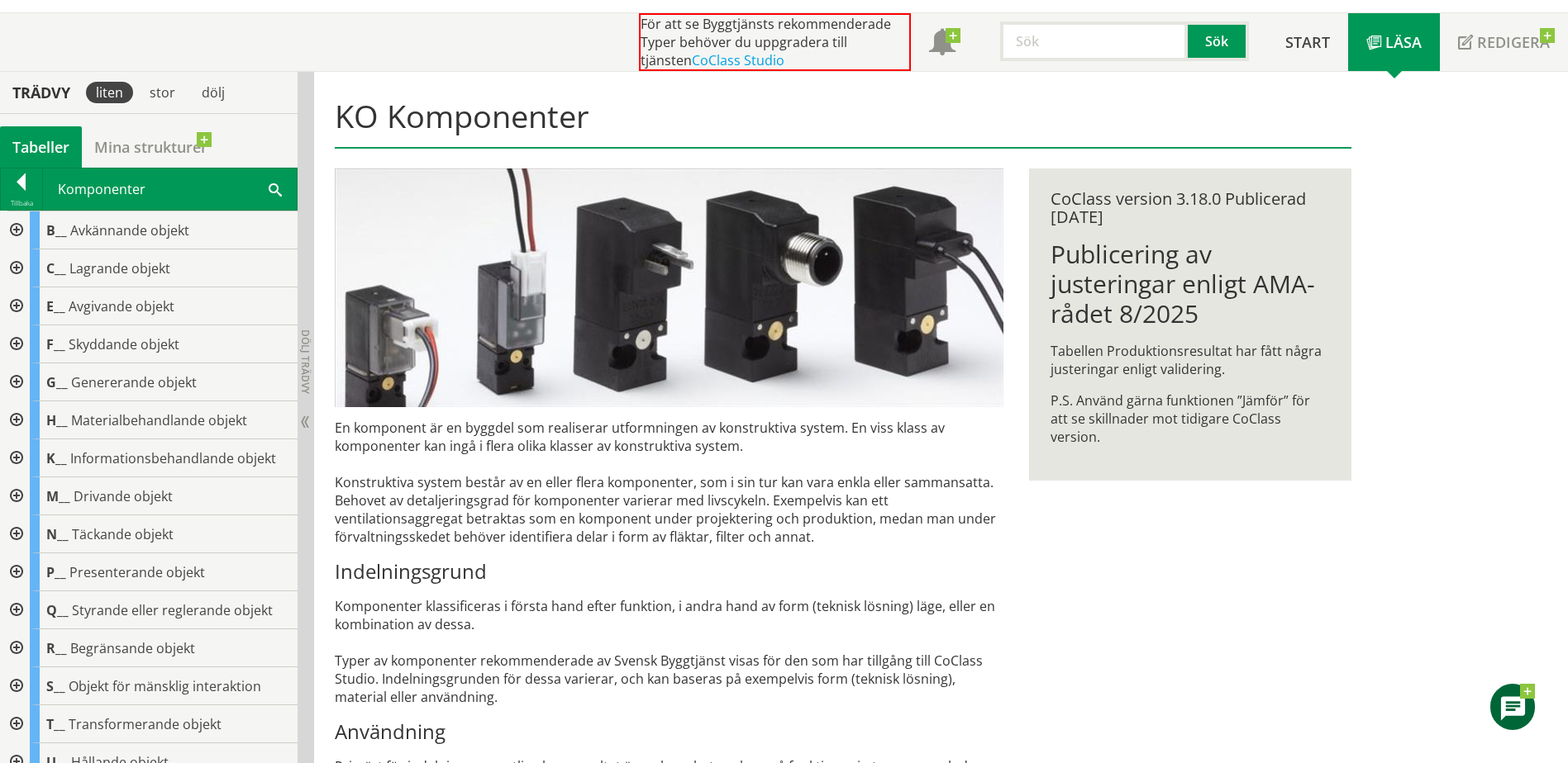
click at [1072, 45] on input "text" at bounding box center [1093, 42] width 188 height 40
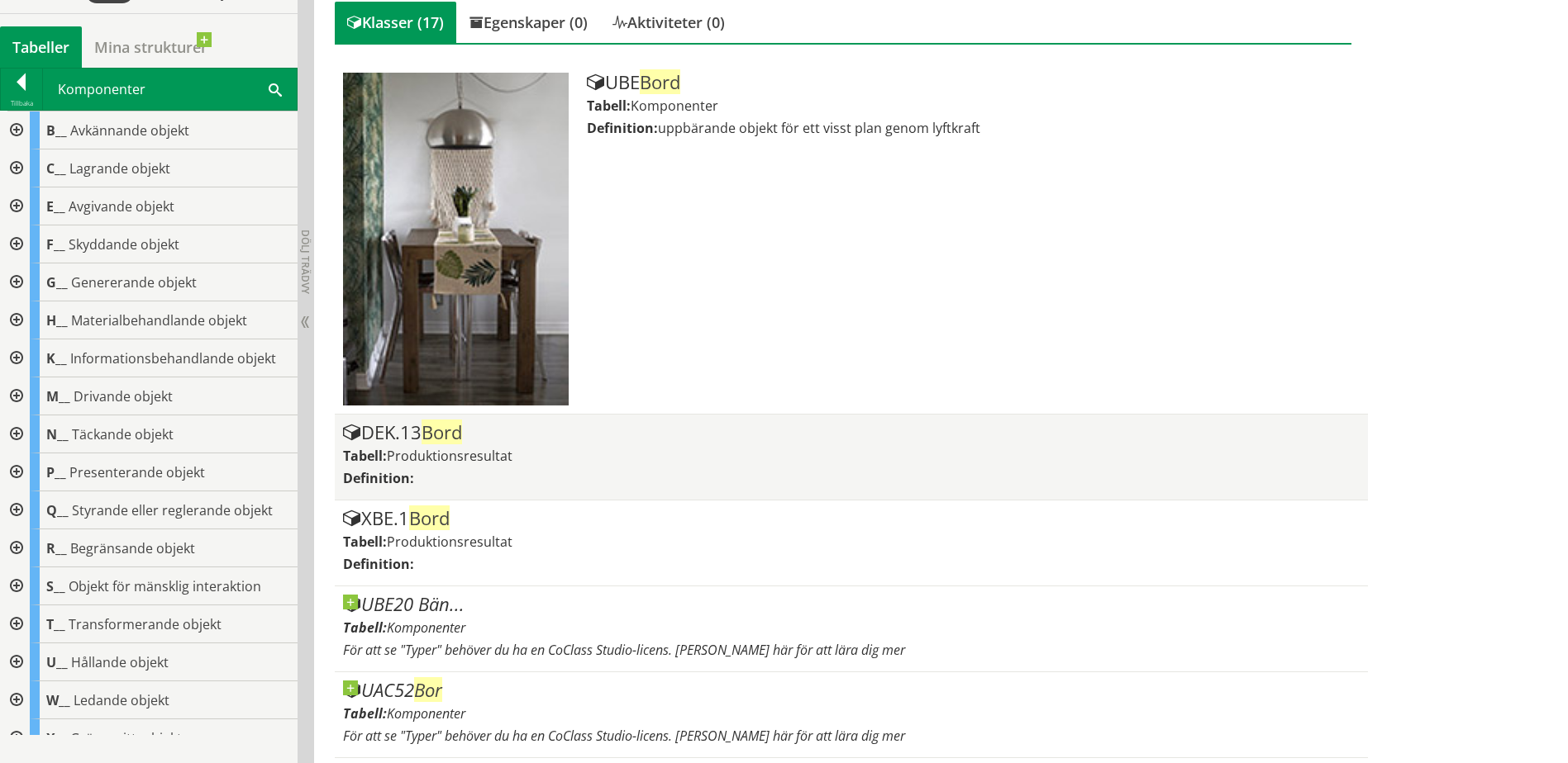
scroll to position [331, 0]
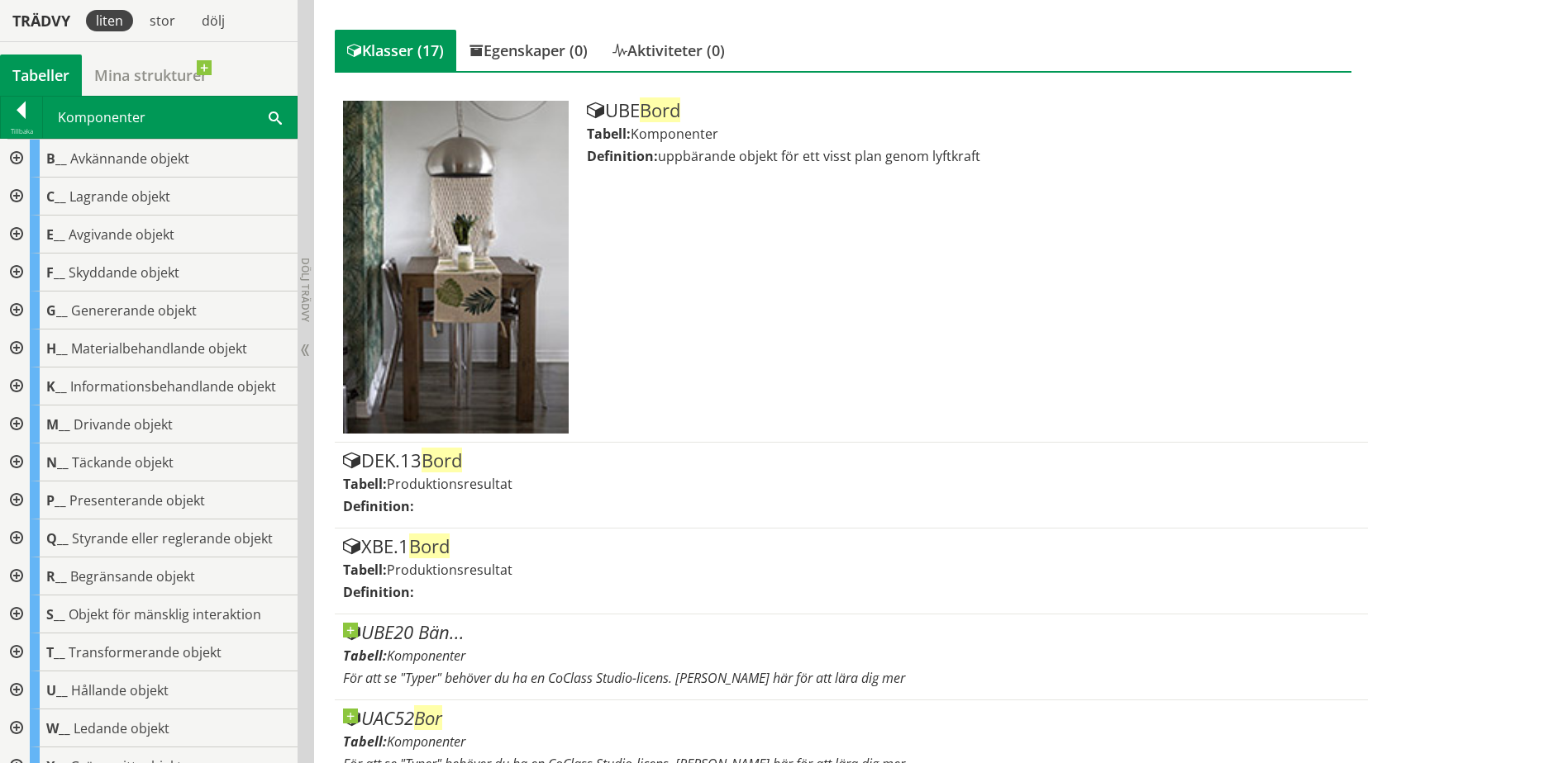
click at [13, 686] on div at bounding box center [15, 690] width 30 height 38
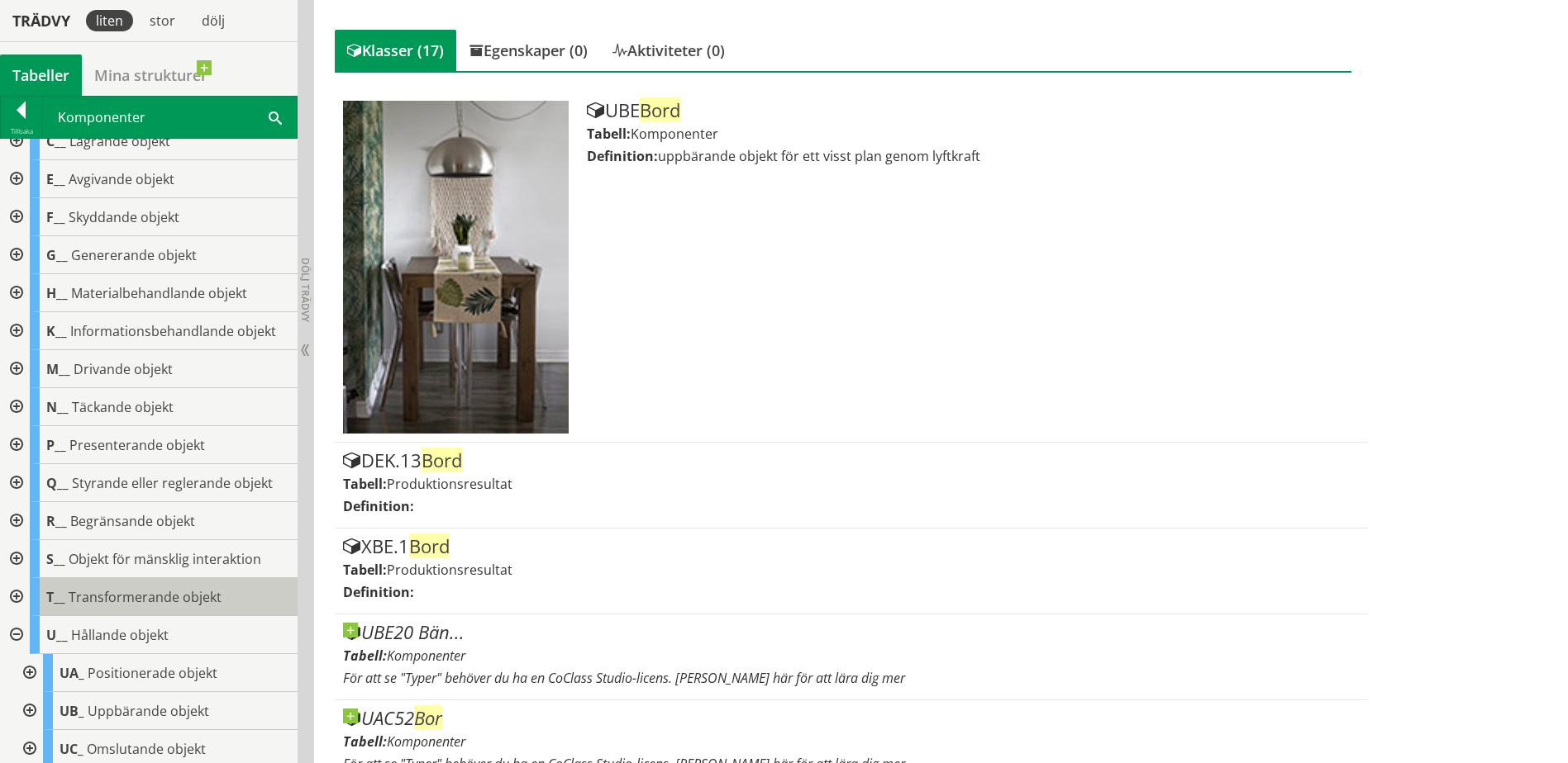
scroll to position [83, 0]
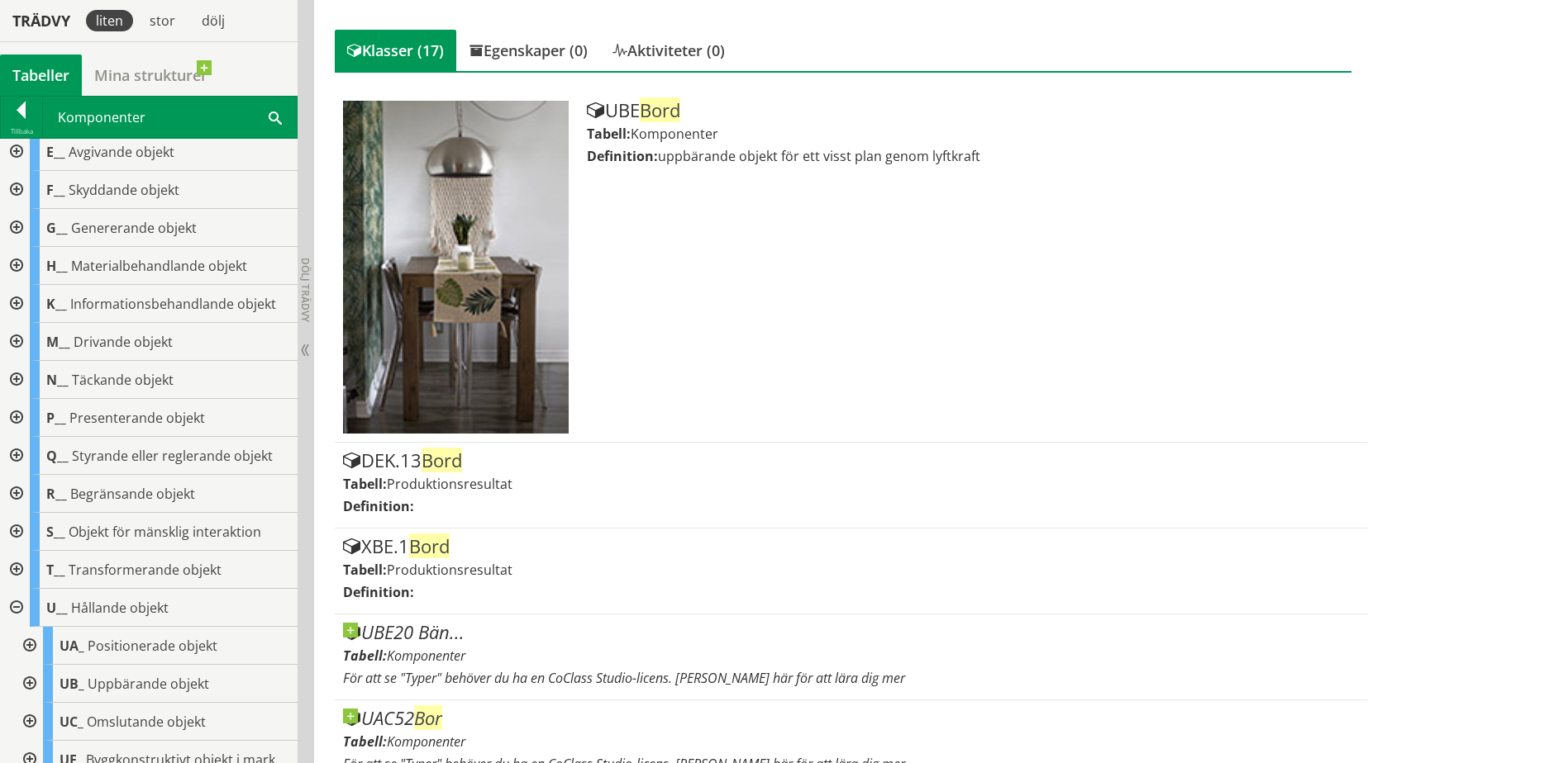
click at [27, 682] on div at bounding box center [28, 684] width 30 height 38
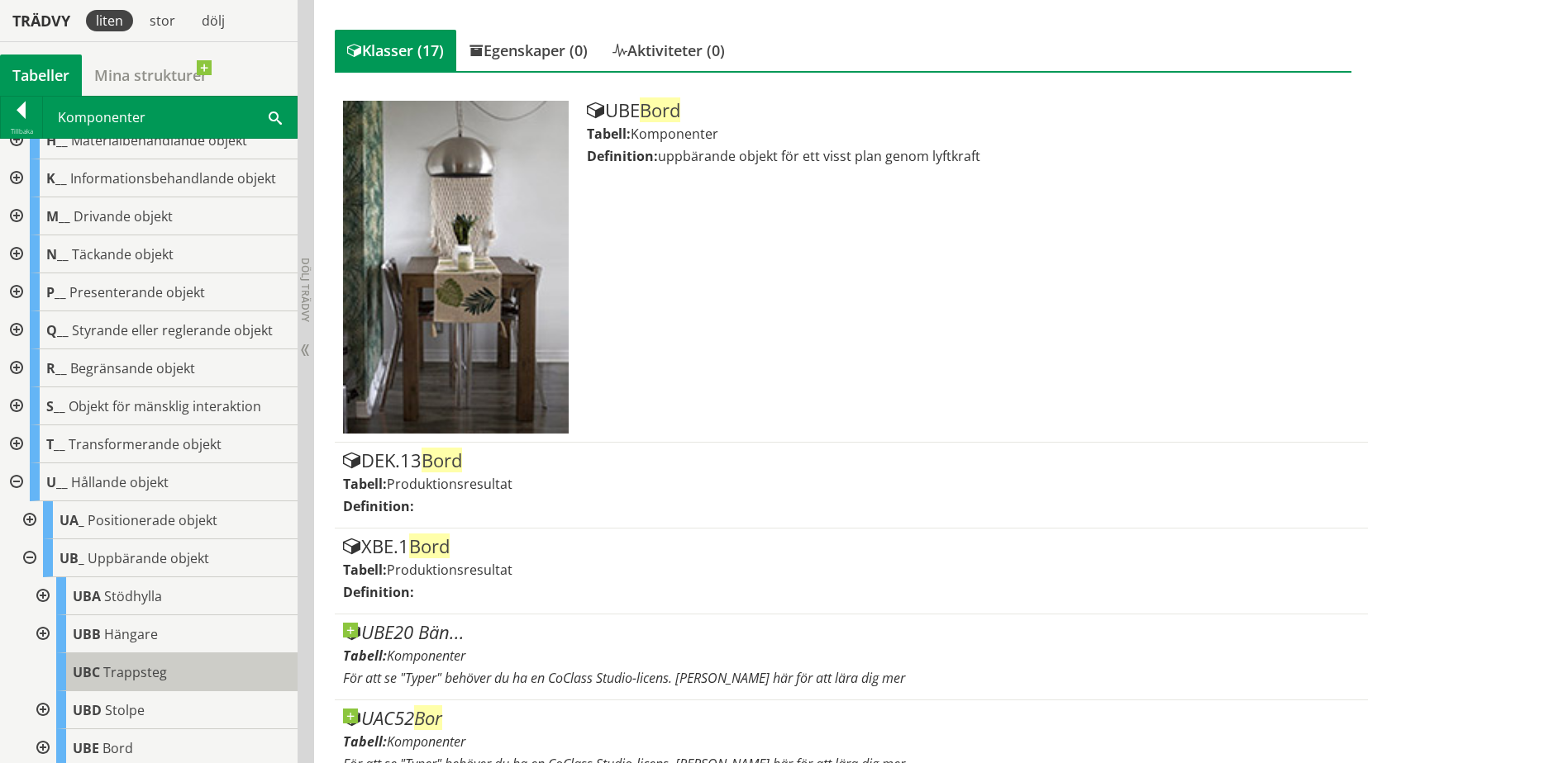
scroll to position [248, 0]
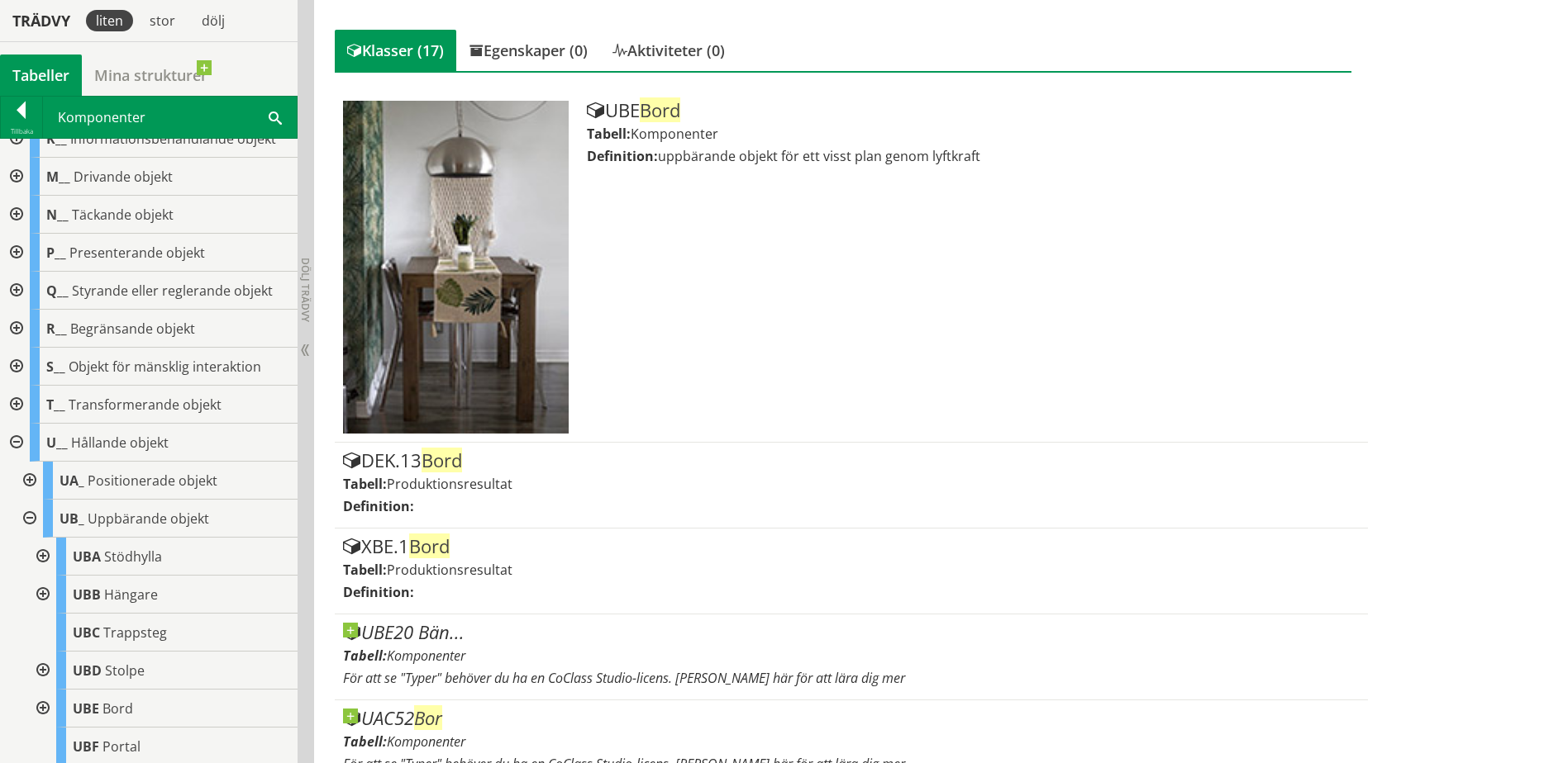
click at [42, 708] on div at bounding box center [41, 709] width 30 height 38
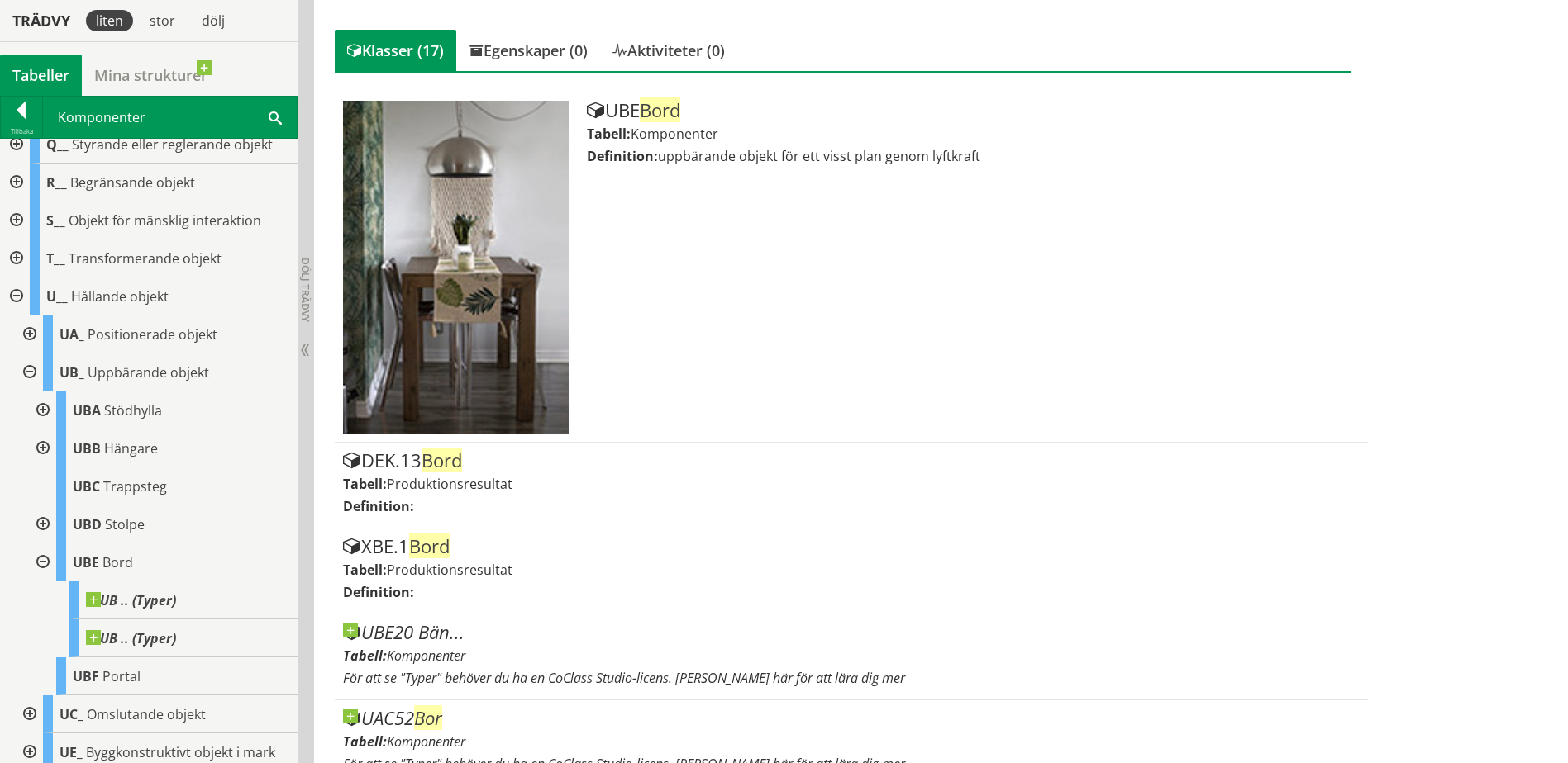
scroll to position [413, 0]
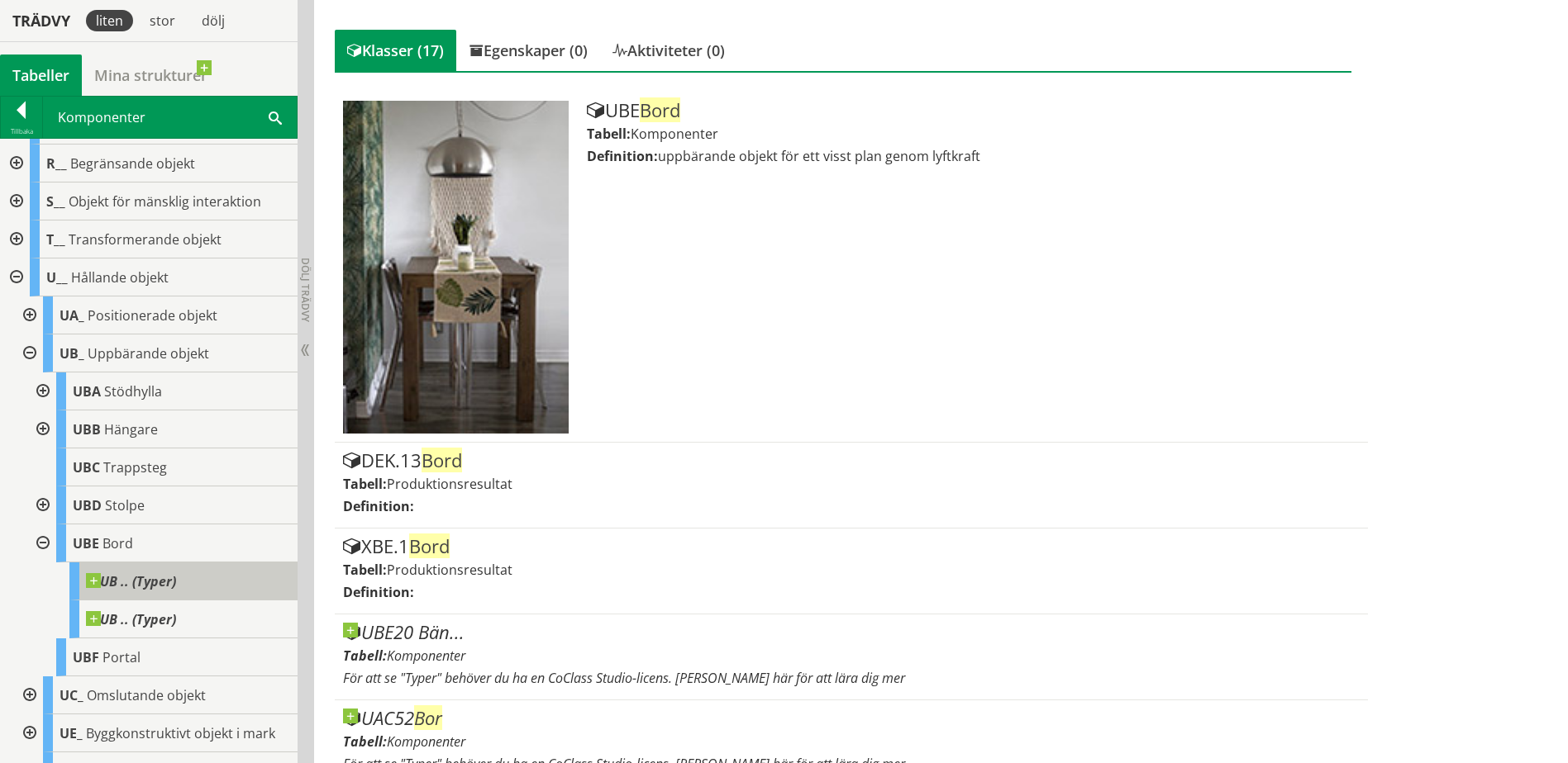
click at [154, 591] on div "UB .. (Typer)" at bounding box center [182, 582] width 228 height 38
click at [176, 573] on span at bounding box center [176, 573] width 0 height 0
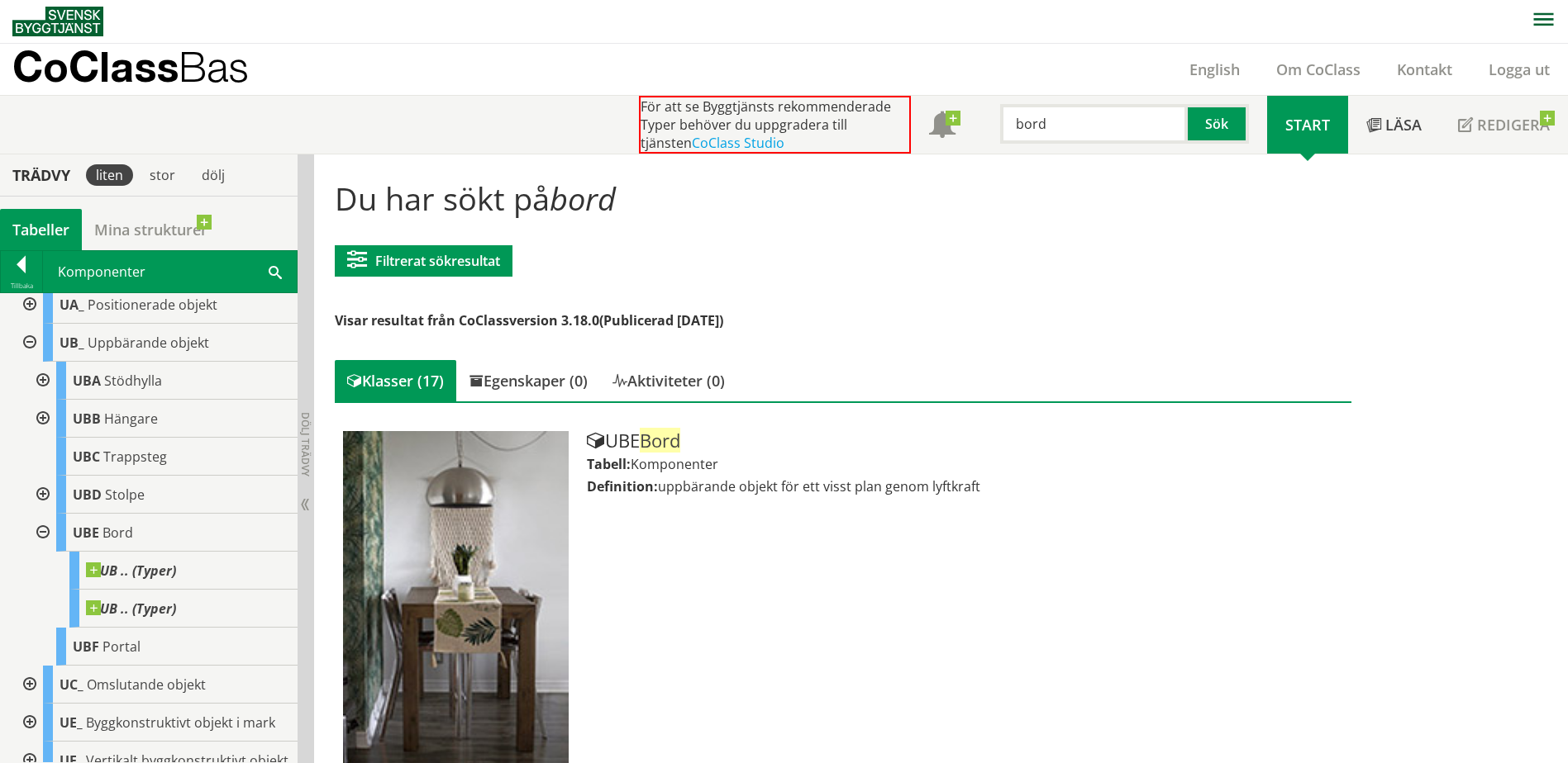
scroll to position [0, 0]
drag, startPoint x: 1093, startPoint y: 130, endPoint x: 972, endPoint y: 131, distance: 121.0
click at [972, 131] on div "För att se Byggtjänsts rekommenderade Typer behöver du uppgradera till tjänsten…" at bounding box center [953, 126] width 628 height 58
type input "stol"
click at [1202, 126] on button "Sök" at bounding box center [1218, 125] width 61 height 40
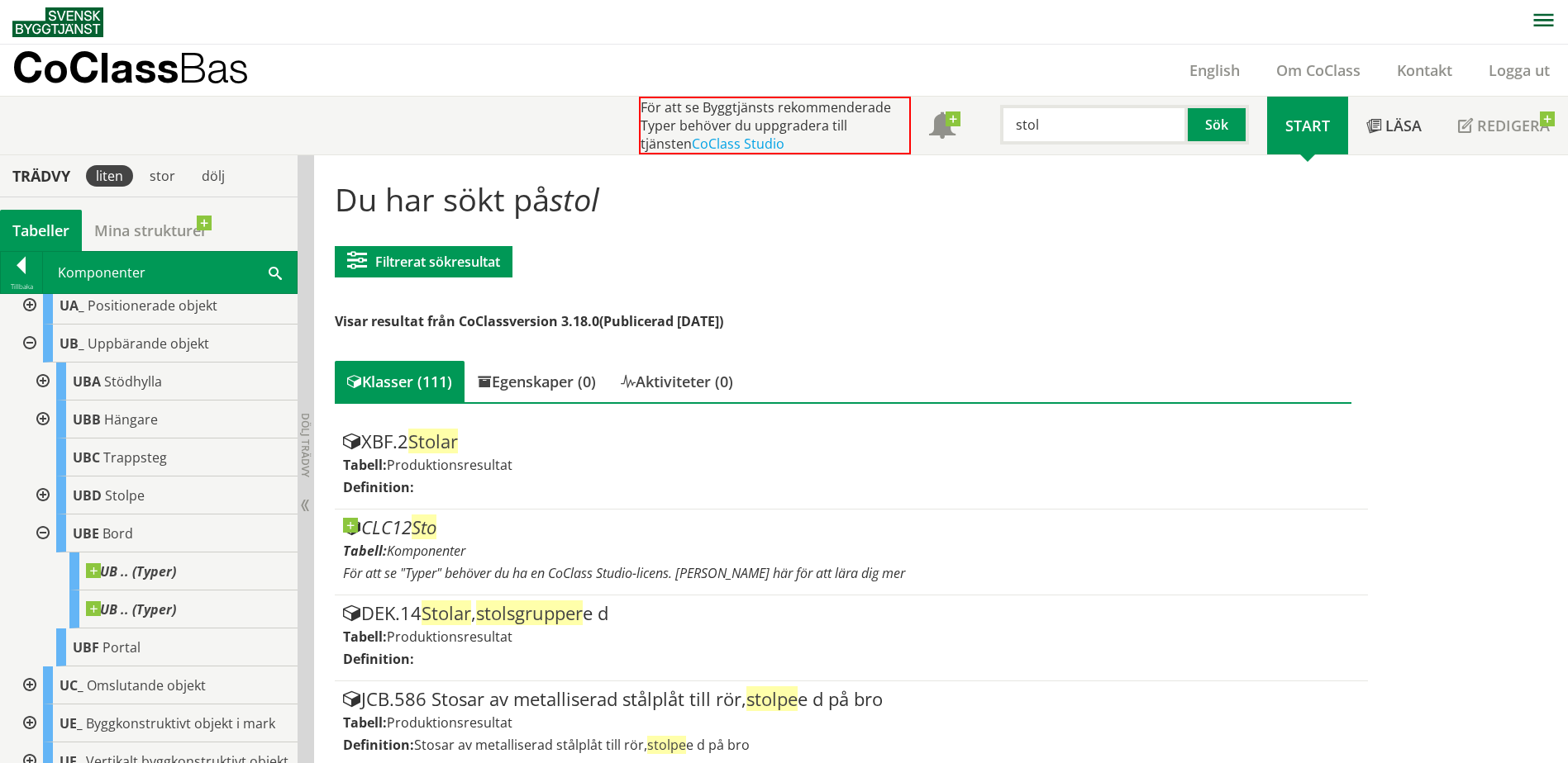
click at [1101, 127] on input "stol" at bounding box center [1093, 125] width 188 height 40
